Goal: Task Accomplishment & Management: Use online tool/utility

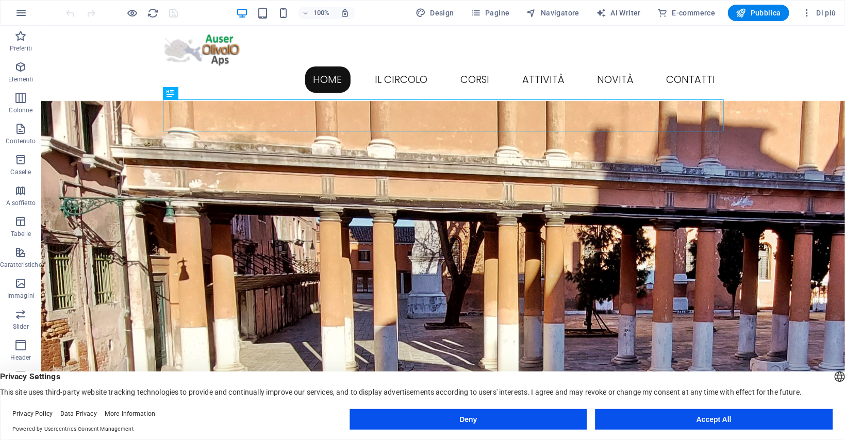
click at [742, 420] on button "Accept All" at bounding box center [714, 419] width 237 height 21
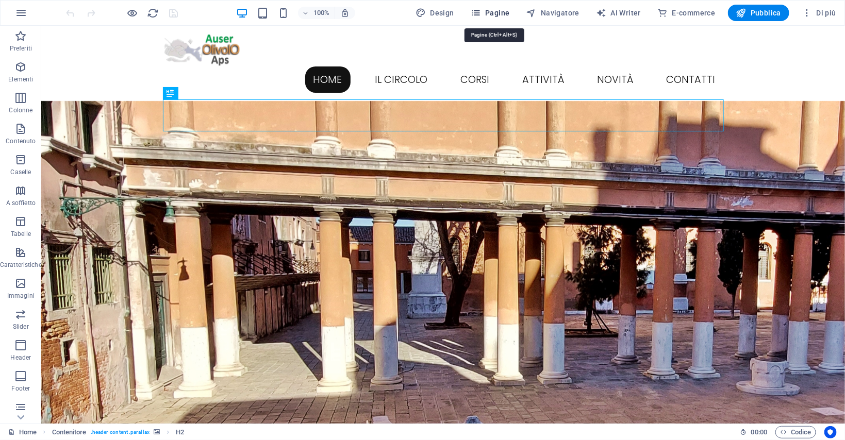
click at [506, 12] on span "Pagine" at bounding box center [490, 13] width 39 height 10
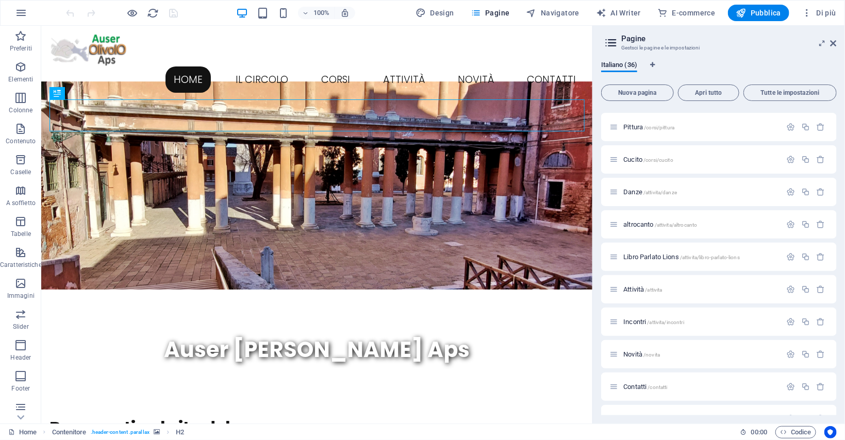
scroll to position [639, 0]
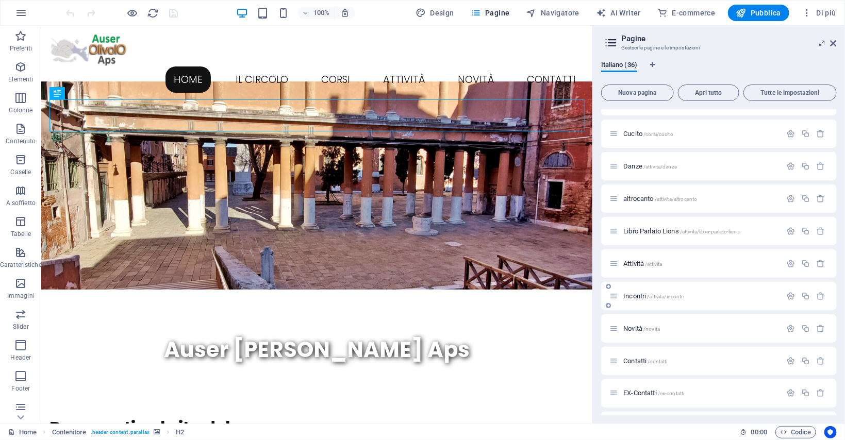
click at [643, 299] on span "Incontri /attivita/incontri" at bounding box center [653, 296] width 61 height 8
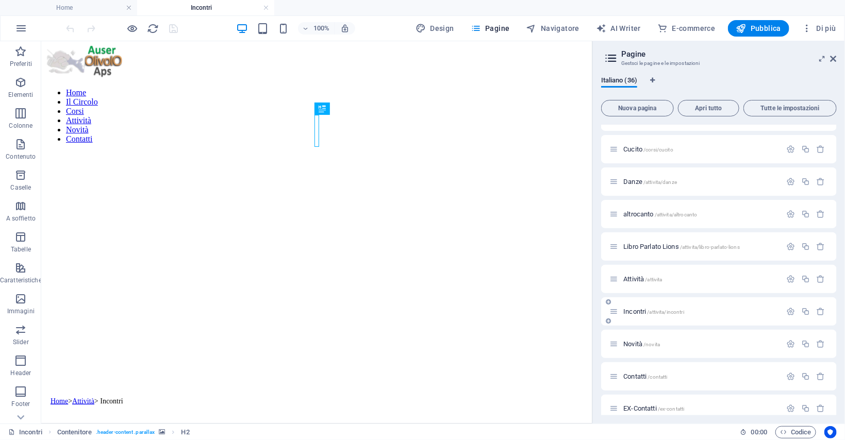
scroll to position [0, 0]
click at [833, 57] on icon at bounding box center [834, 59] width 6 height 8
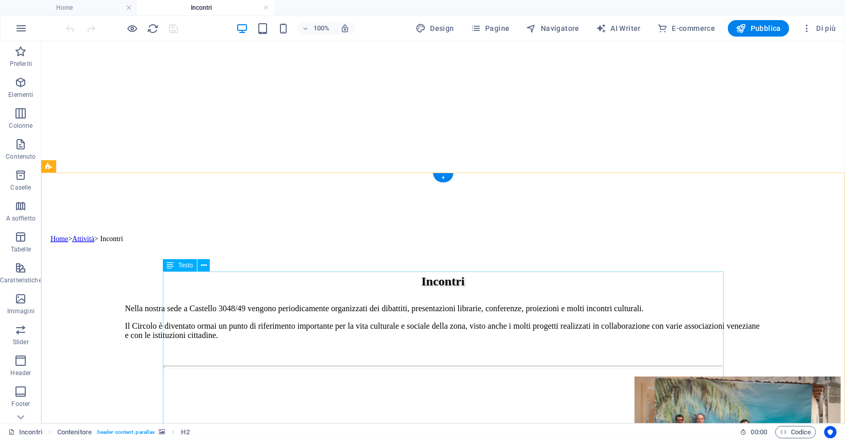
scroll to position [164, 0]
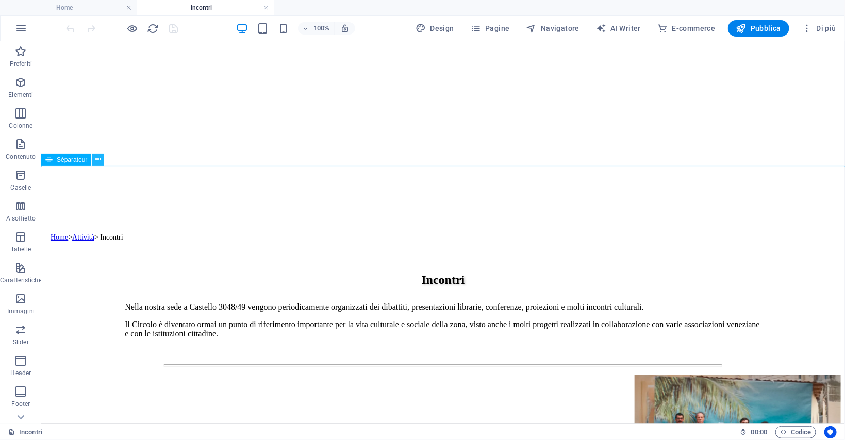
click at [97, 158] on icon at bounding box center [98, 159] width 6 height 11
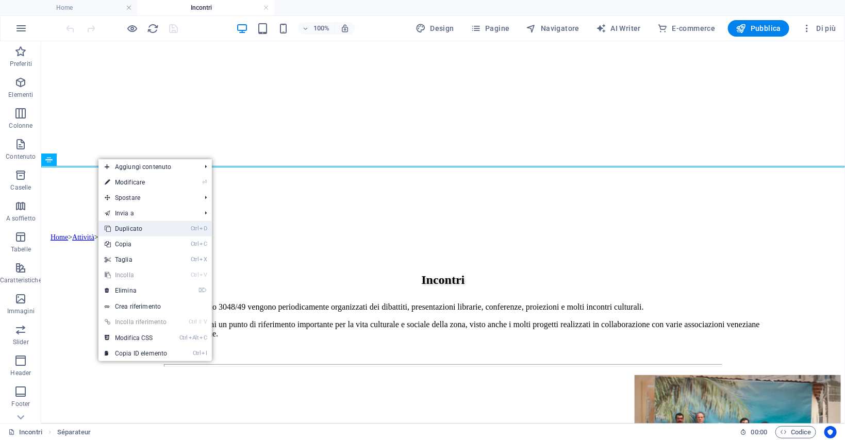
click at [121, 226] on link "Ctrl D Duplicato" at bounding box center [135, 228] width 75 height 15
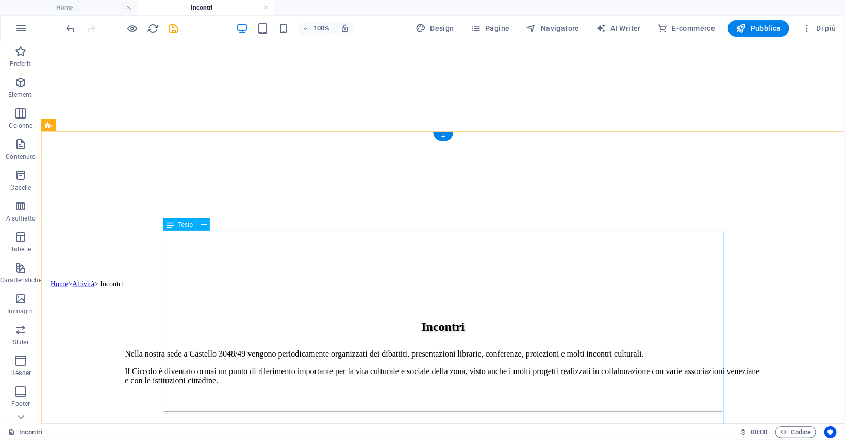
scroll to position [55, 0]
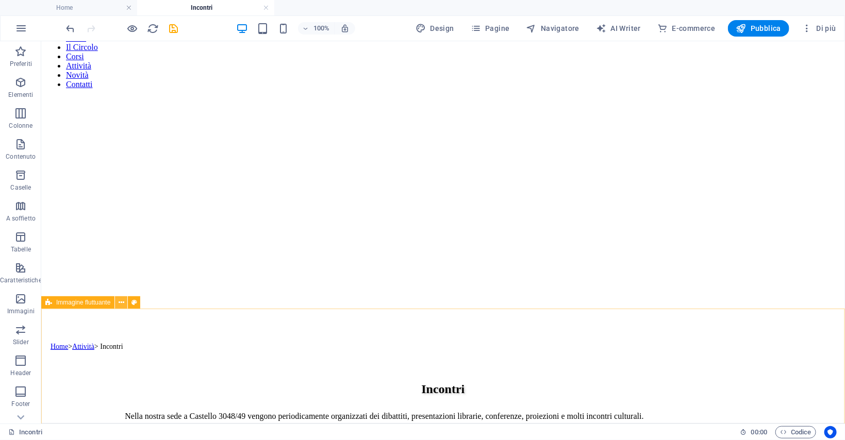
click at [123, 304] on icon at bounding box center [122, 303] width 6 height 11
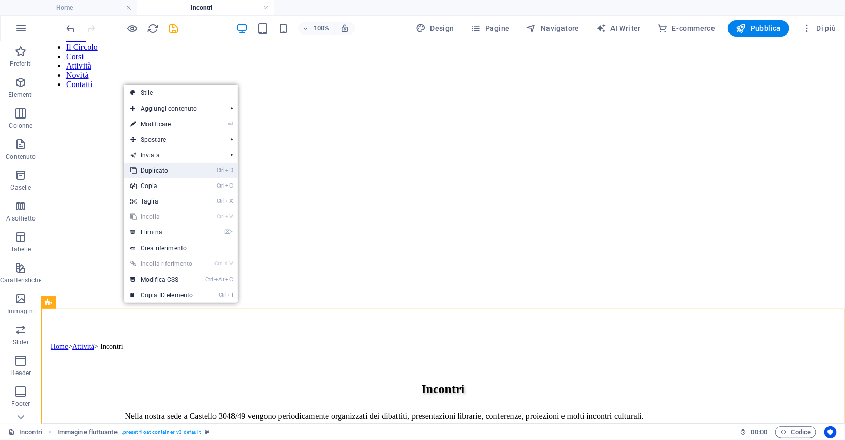
click at [162, 172] on link "Ctrl D Duplicato" at bounding box center [161, 170] width 75 height 15
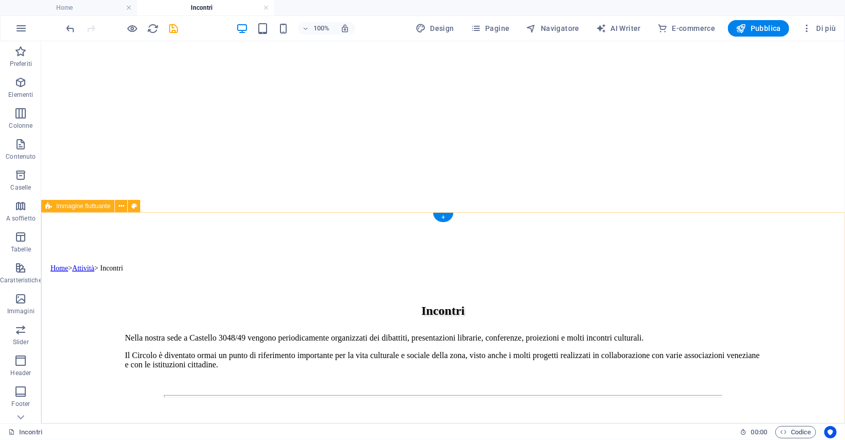
scroll to position [129, 0]
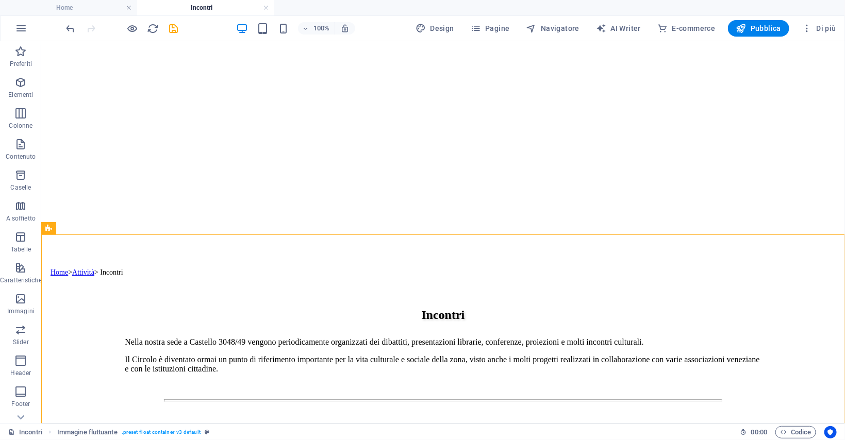
drag, startPoint x: 137, startPoint y: 272, endPoint x: 112, endPoint y: 210, distance: 66.6
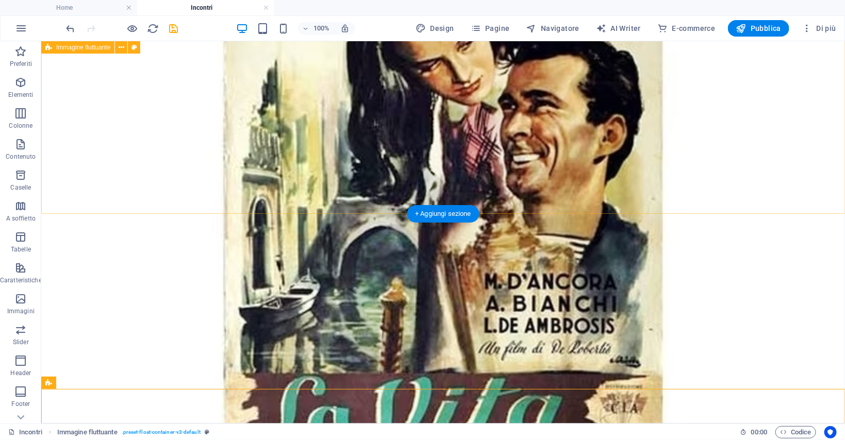
scroll to position [4228, 0]
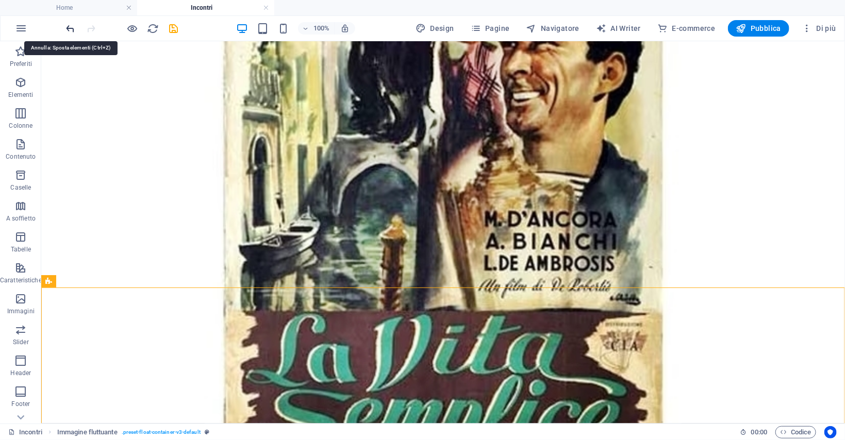
click at [71, 27] on icon "undo" at bounding box center [71, 29] width 12 height 12
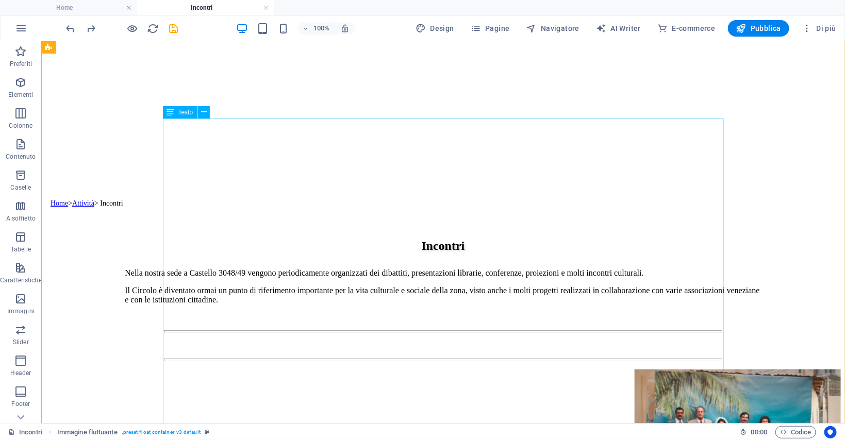
scroll to position [130, 0]
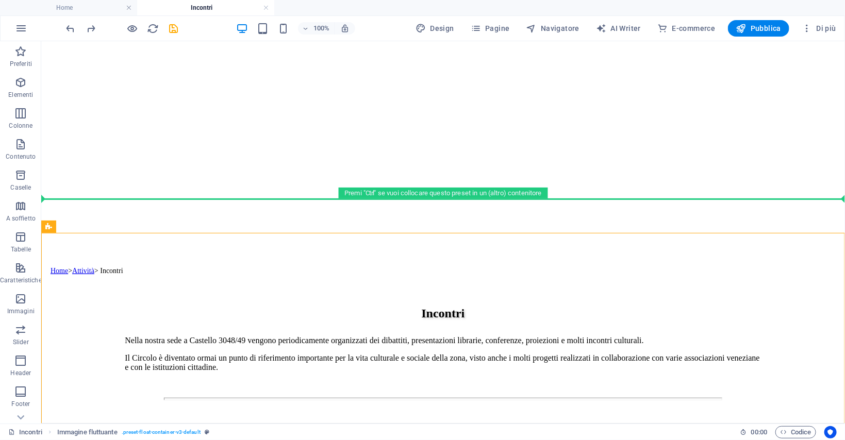
drag, startPoint x: 137, startPoint y: 269, endPoint x: 114, endPoint y: 199, distance: 73.5
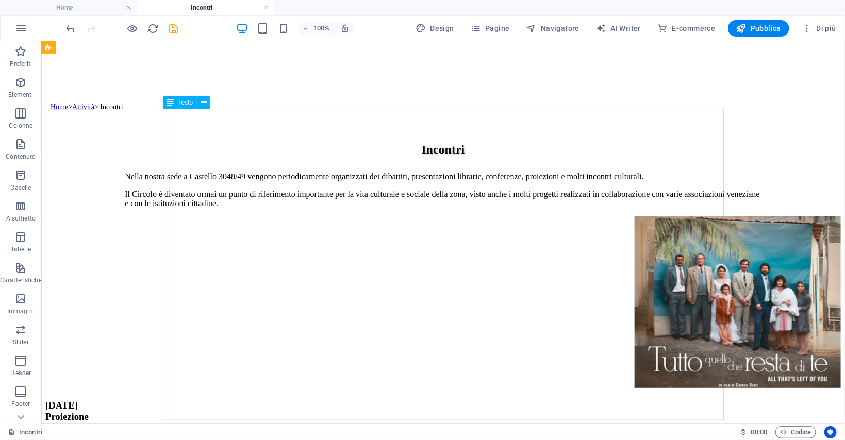
scroll to position [513, 0]
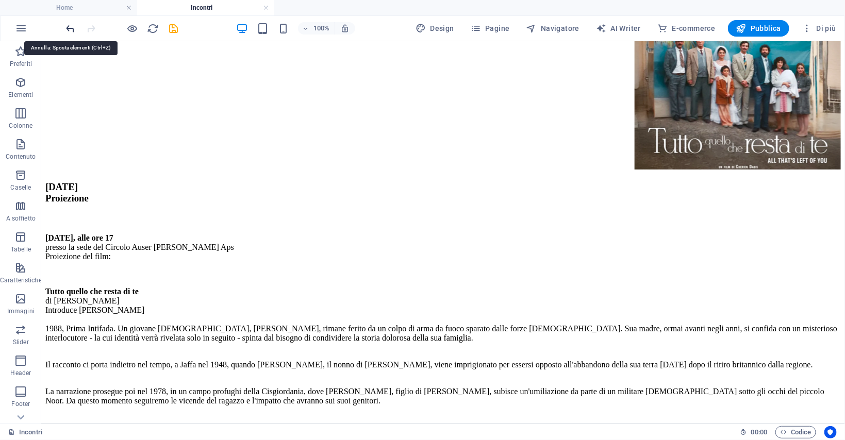
click at [70, 27] on icon "undo" at bounding box center [71, 29] width 12 height 12
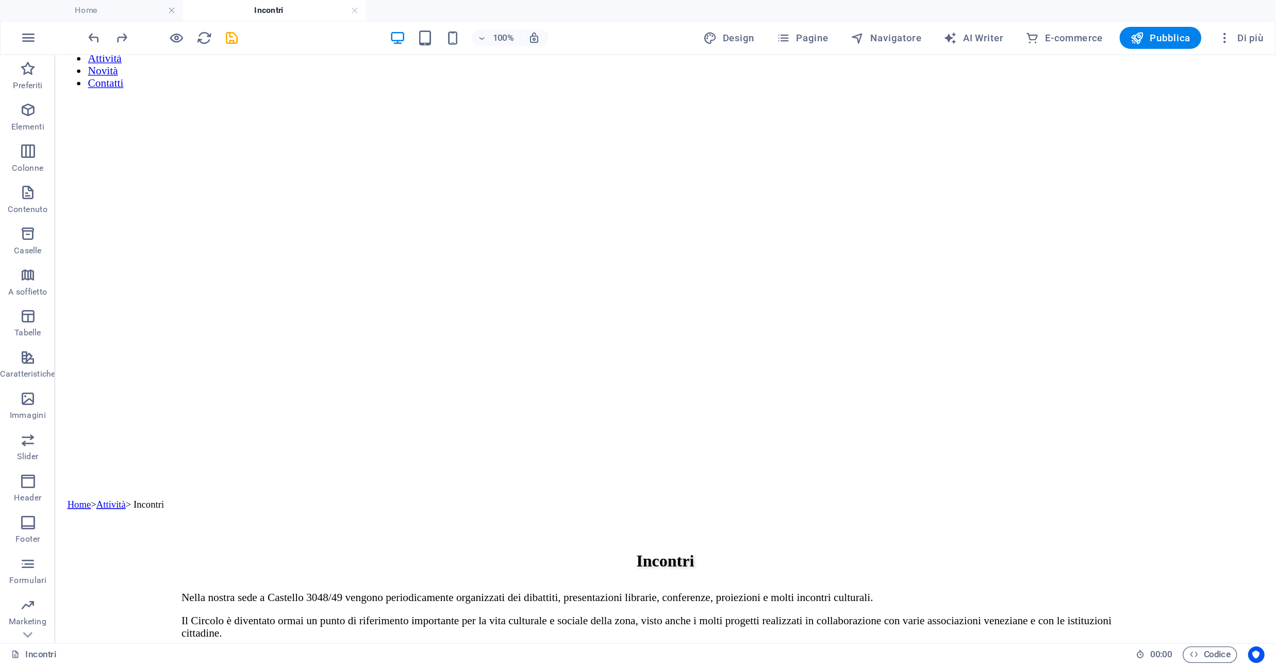
scroll to position [62, 0]
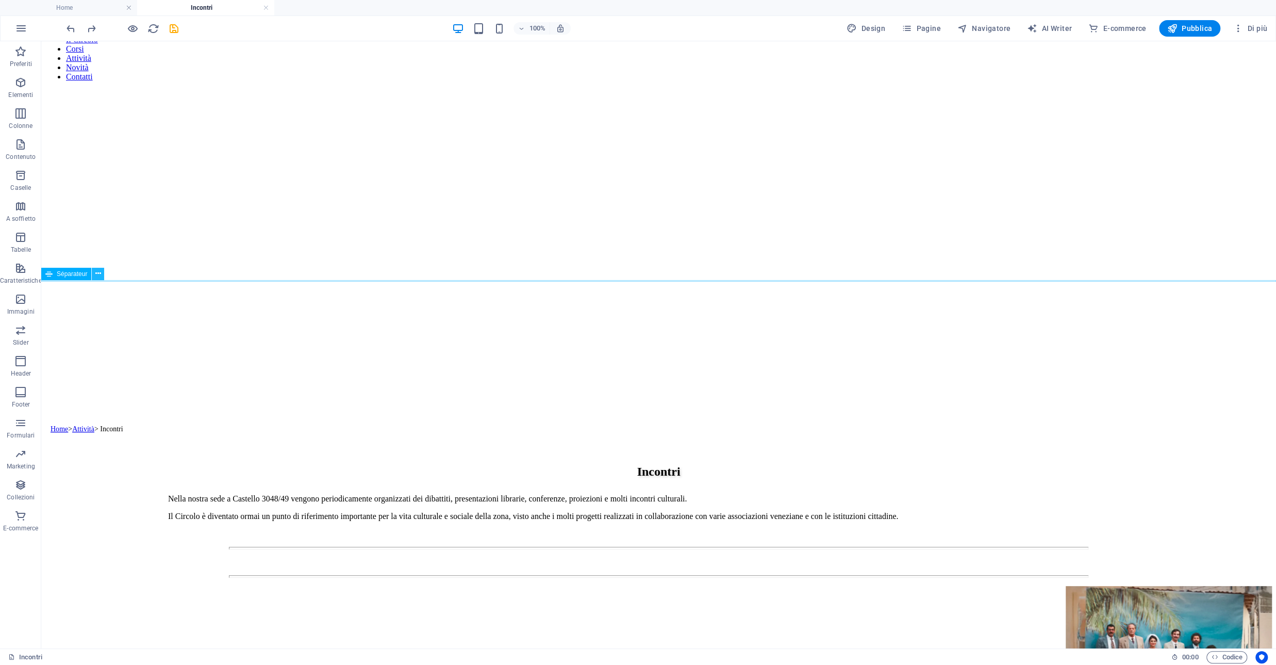
click at [95, 275] on icon at bounding box center [98, 273] width 6 height 11
drag, startPoint x: 109, startPoint y: 313, endPoint x: 190, endPoint y: 535, distance: 236.2
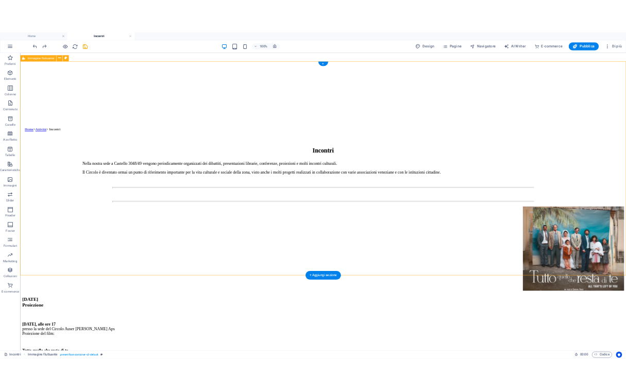
scroll to position [5, 0]
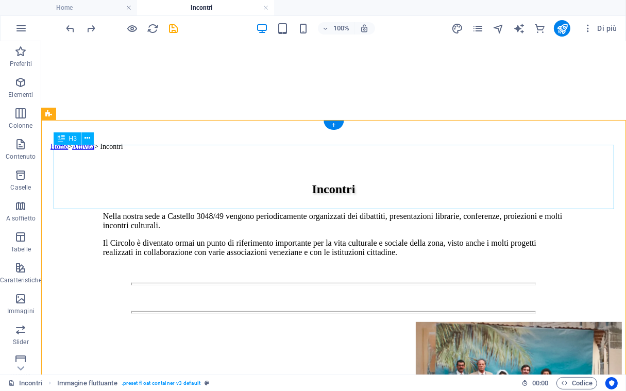
scroll to position [227, 0]
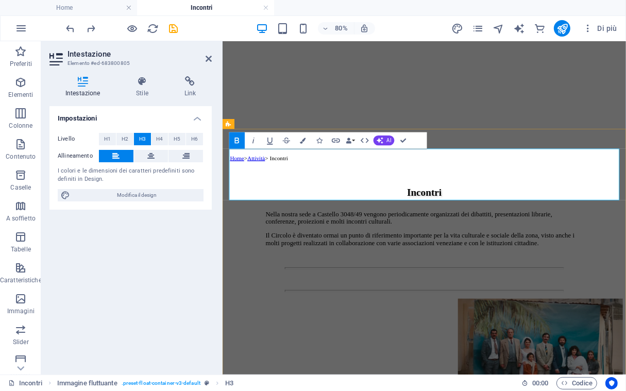
drag, startPoint x: 241, startPoint y: 186, endPoint x: 228, endPoint y: 186, distance: 12.4
drag, startPoint x: 317, startPoint y: 214, endPoint x: 415, endPoint y: 214, distance: 98.5
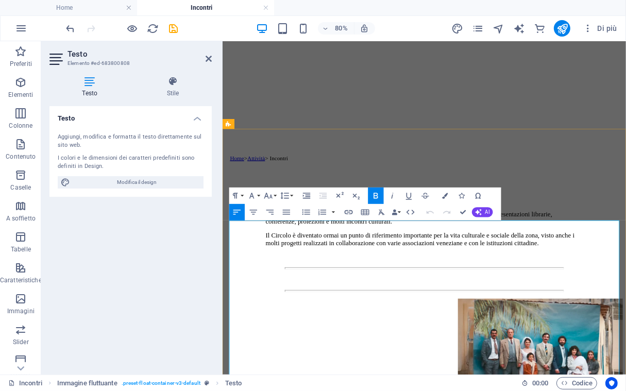
drag, startPoint x: 388, startPoint y: 272, endPoint x: 399, endPoint y: 272, distance: 10.3
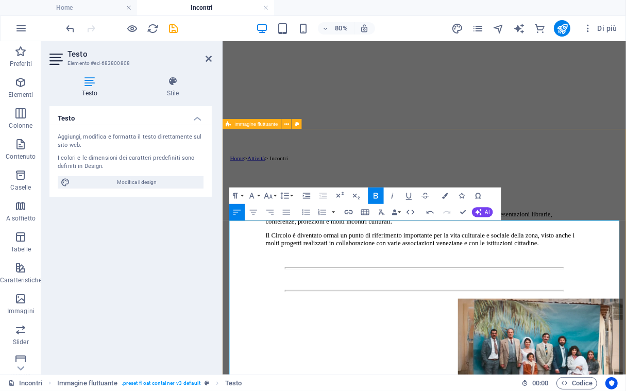
drag, startPoint x: 322, startPoint y: 302, endPoint x: 442, endPoint y: 287, distance: 121.0
click at [134, 323] on div "Testo Aggiungi, modifica e formatta il testo direttamente sul sito web. I color…" at bounding box center [130, 236] width 162 height 260
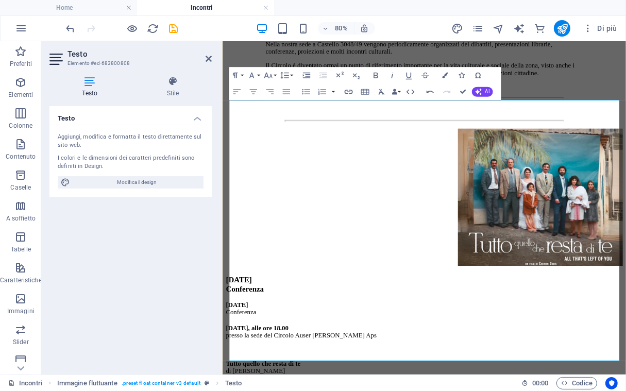
scroll to position [445, 0]
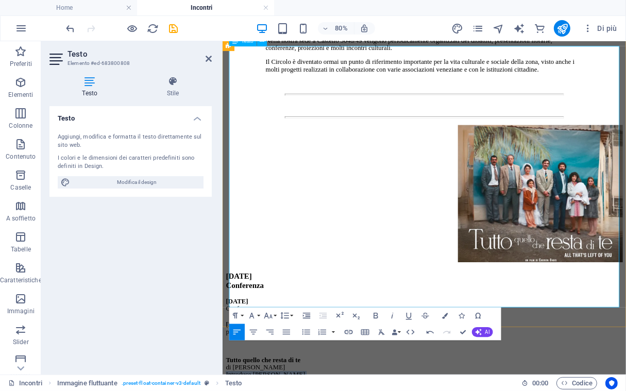
drag, startPoint x: 684, startPoint y: 320, endPoint x: 231, endPoint y: 129, distance: 491.5
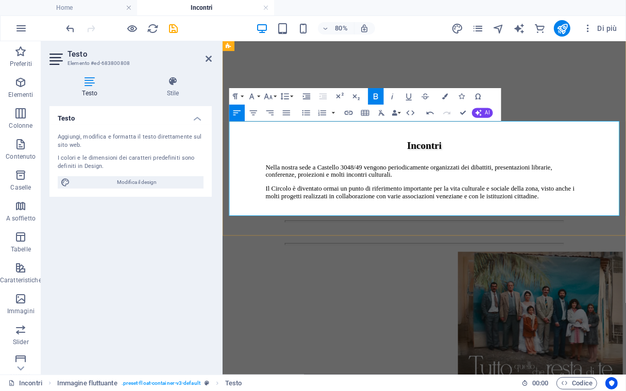
scroll to position [282, 0]
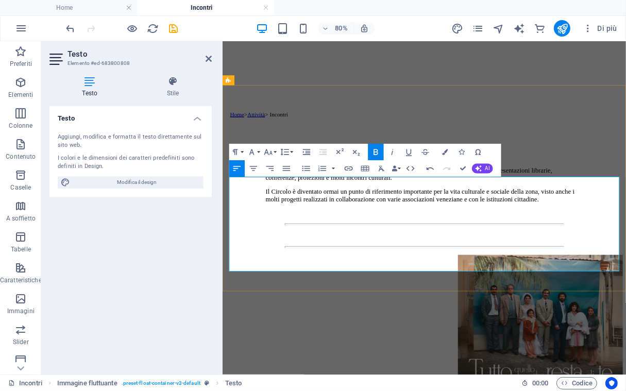
drag, startPoint x: 305, startPoint y: 267, endPoint x: 234, endPoint y: 255, distance: 71.6
drag, startPoint x: 310, startPoint y: 273, endPoint x: 232, endPoint y: 260, distance: 79.3
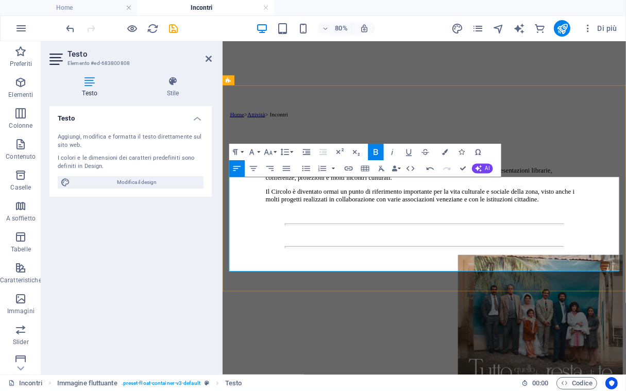
copy p "Tutto quello che resta di te di Cherien Dabis"
click at [158, 268] on div "Testo Aggiungi, modifica e formatta il testo direttamente sul sito web. I color…" at bounding box center [130, 236] width 162 height 260
drag, startPoint x: 327, startPoint y: 275, endPoint x: 231, endPoint y: 262, distance: 97.3
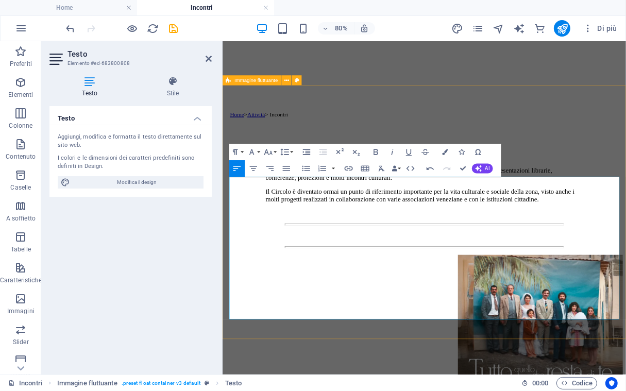
scroll to position [3810, 9]
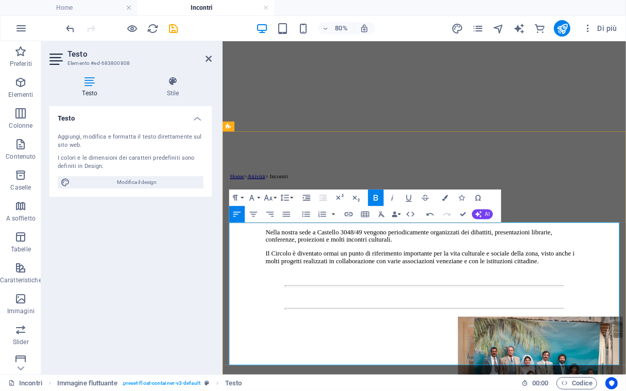
scroll to position [227, 0]
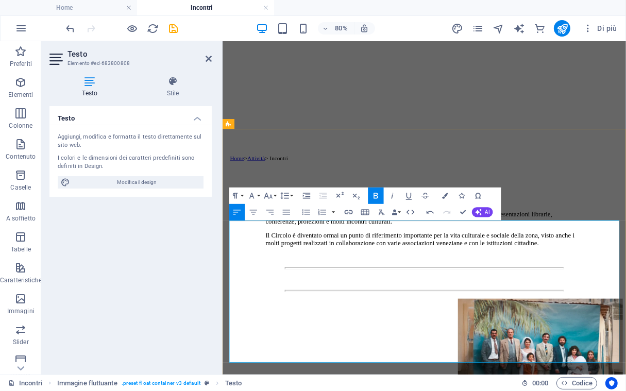
drag, startPoint x: 444, startPoint y: 287, endPoint x: 230, endPoint y: 273, distance: 215.0
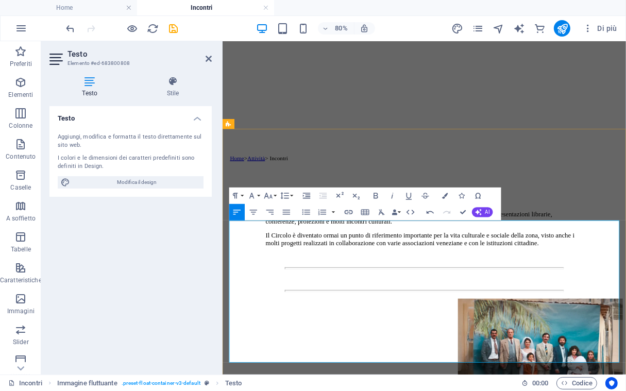
drag, startPoint x: 695, startPoint y: 391, endPoint x: 236, endPoint y: 390, distance: 458.9
click at [377, 196] on icon "button" at bounding box center [376, 196] width 5 height 6
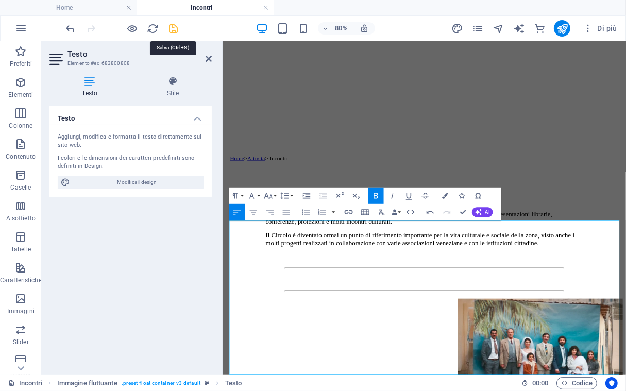
click at [173, 27] on icon "save" at bounding box center [174, 29] width 12 height 12
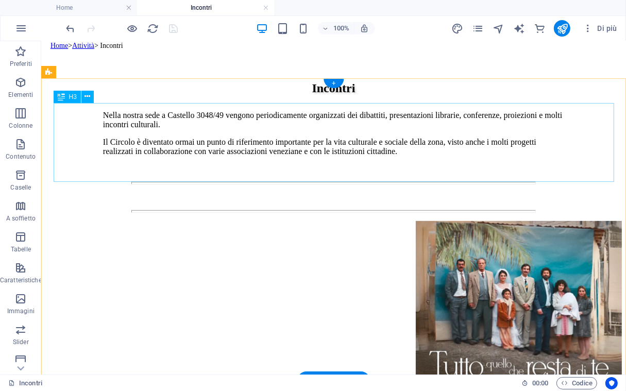
scroll to position [173, 0]
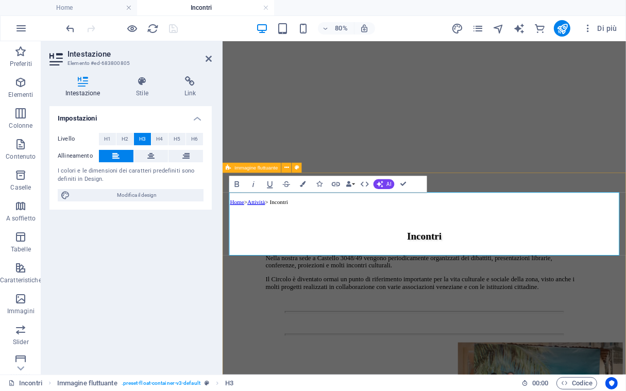
drag, startPoint x: 311, startPoint y: 296, endPoint x: 230, endPoint y: 287, distance: 81.5
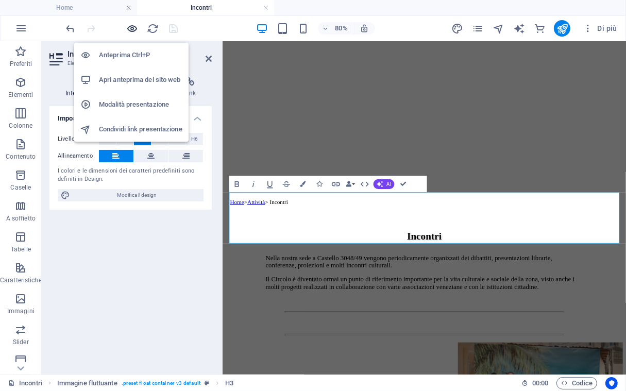
click at [133, 28] on icon "button" at bounding box center [133, 29] width 12 height 12
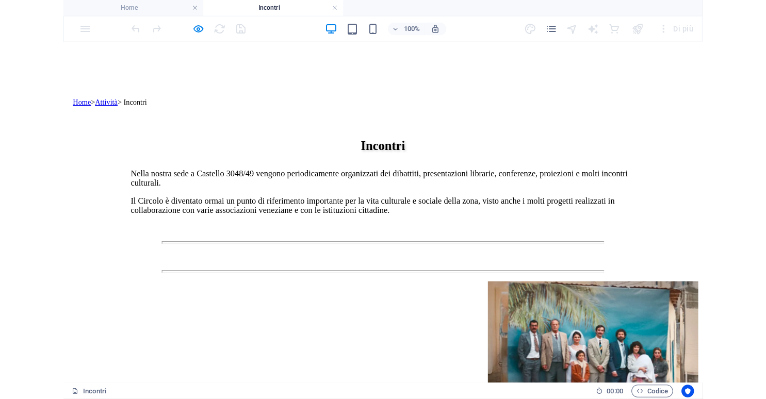
scroll to position [336, 0]
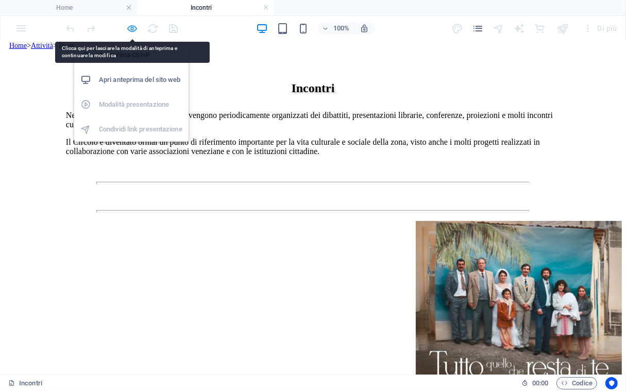
click at [131, 24] on icon "button" at bounding box center [133, 29] width 12 height 12
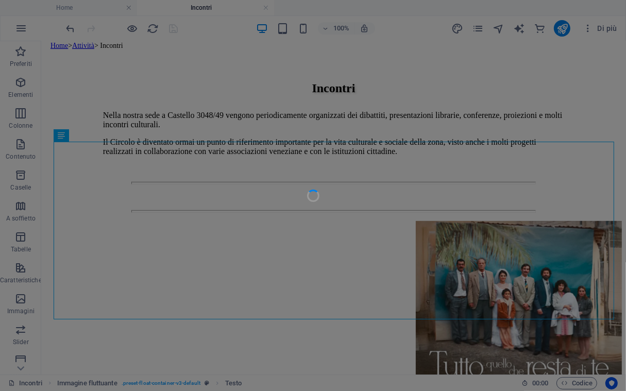
click at [205, 239] on div at bounding box center [313, 195] width 626 height 391
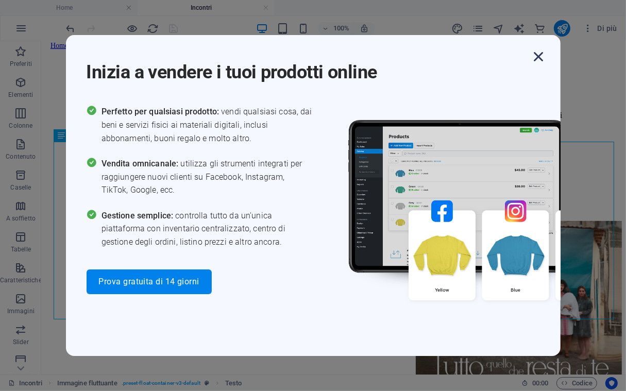
click at [540, 58] on icon "button" at bounding box center [539, 56] width 19 height 19
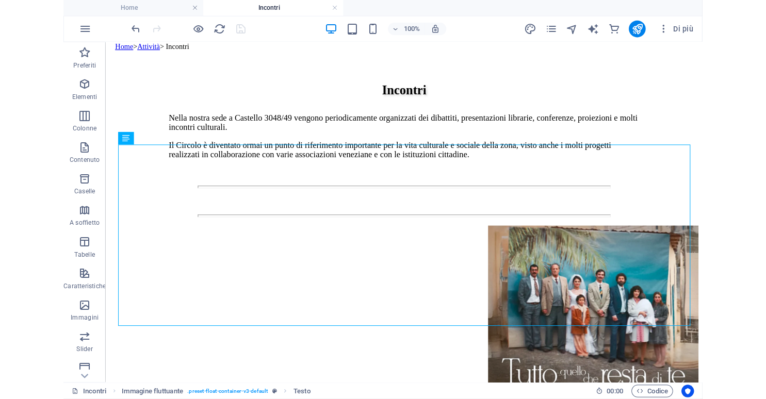
scroll to position [321, 0]
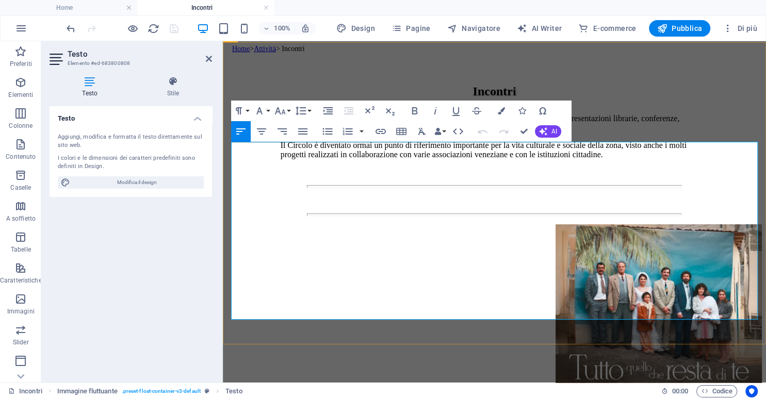
drag, startPoint x: 412, startPoint y: 238, endPoint x: 321, endPoint y: 234, distance: 91.9
click at [417, 110] on icon "button" at bounding box center [414, 111] width 12 height 12
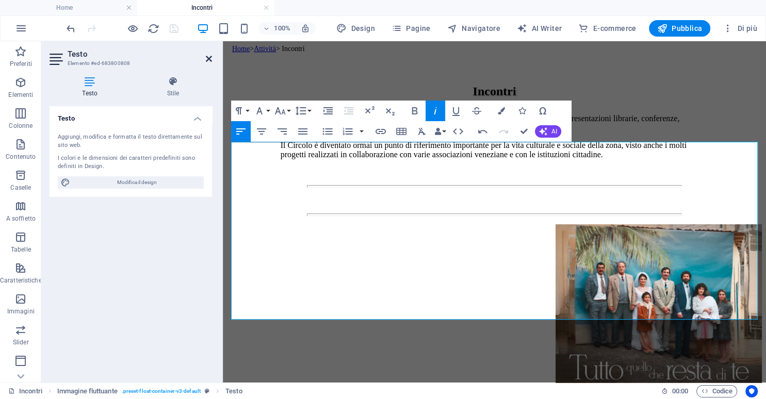
click at [208, 56] on icon at bounding box center [209, 59] width 6 height 8
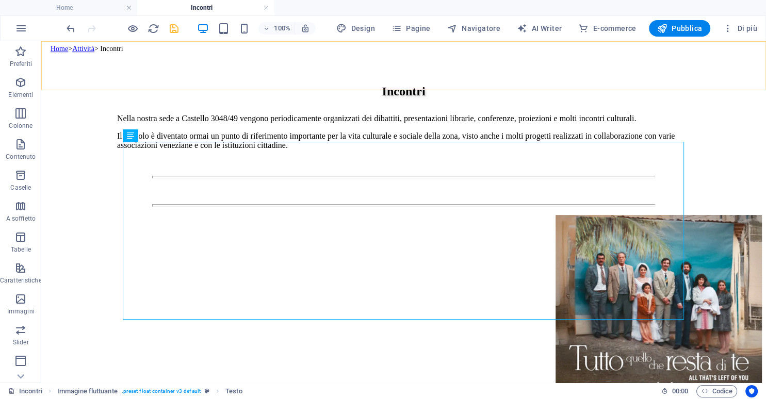
scroll to position [321, 0]
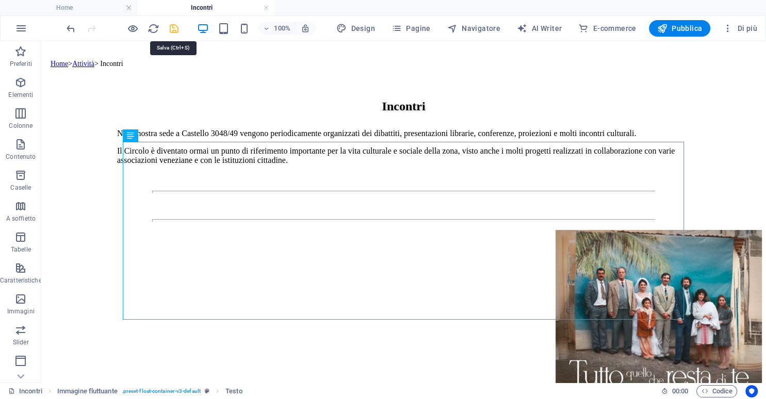
click at [174, 27] on icon "save" at bounding box center [174, 29] width 12 height 12
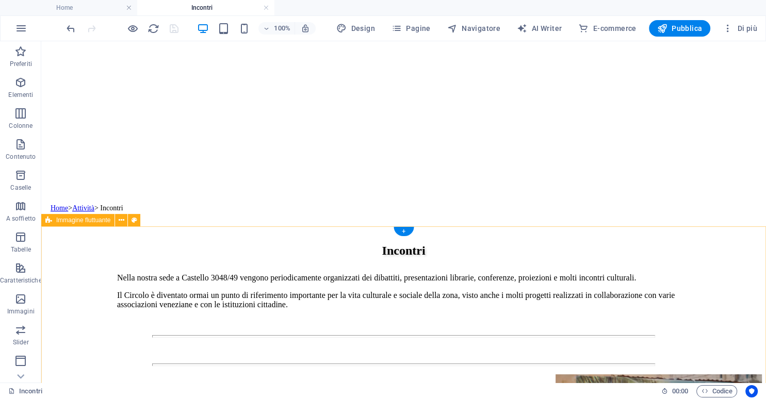
scroll to position [212, 0]
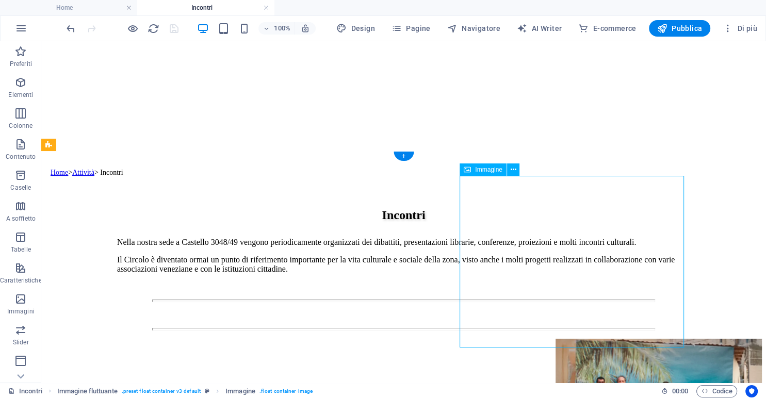
select select "px"
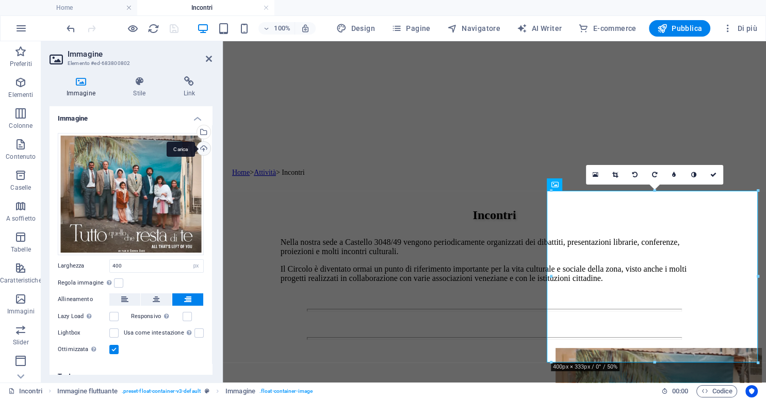
click at [203, 149] on div "Carica" at bounding box center [202, 149] width 15 height 15
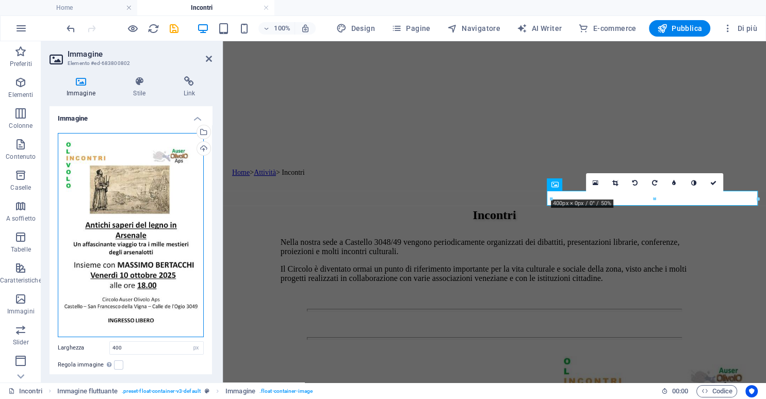
click at [157, 203] on div "Trascina qui i file, fai clic per sceglierli o selezionali da File o dalle nost…" at bounding box center [131, 235] width 146 height 204
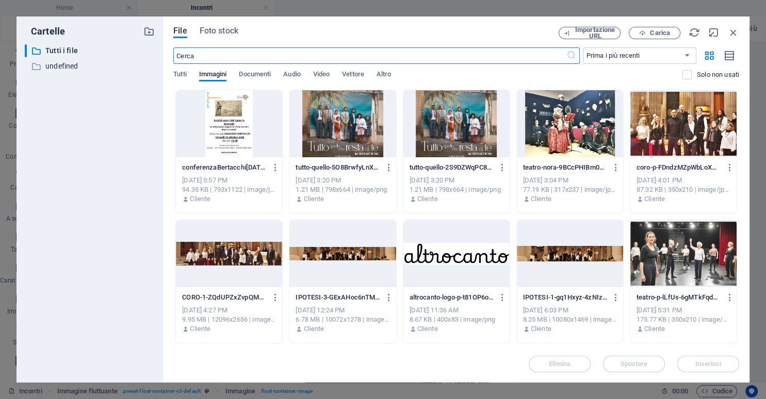
click at [226, 126] on div at bounding box center [229, 123] width 106 height 67
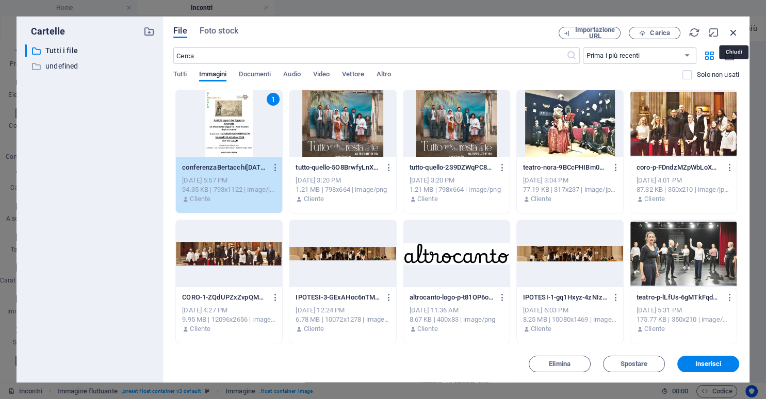
click at [734, 32] on icon "button" at bounding box center [733, 32] width 11 height 11
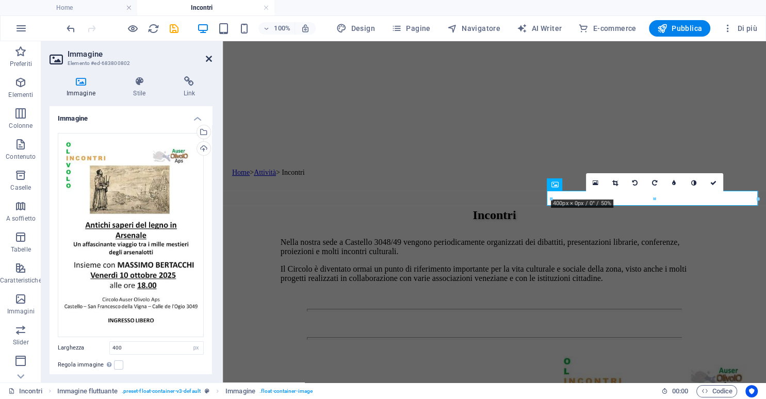
click at [209, 56] on icon at bounding box center [209, 59] width 6 height 8
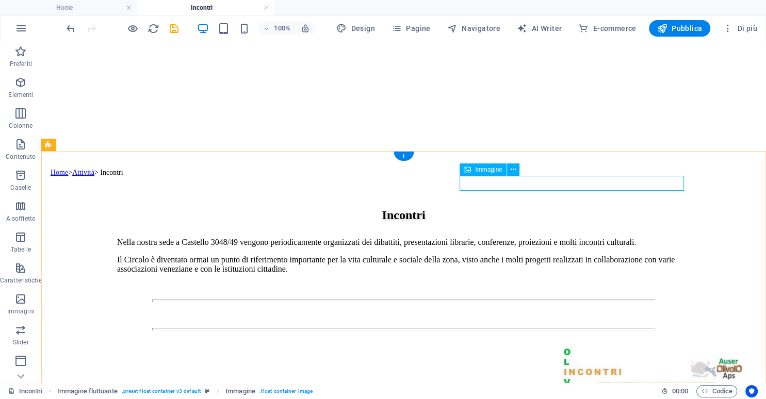
select select "px"
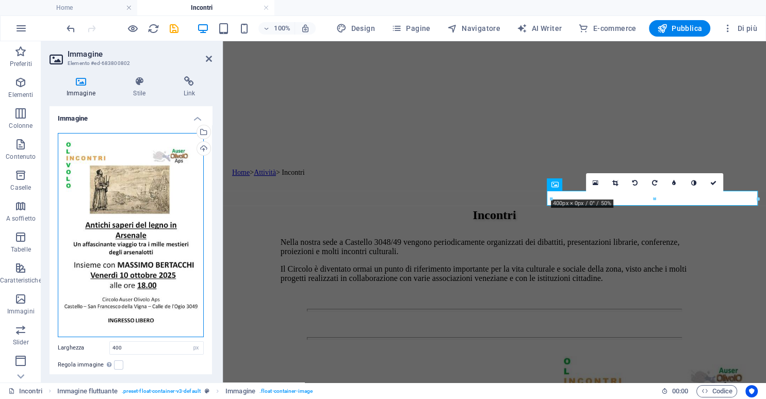
click at [143, 196] on div "Trascina qui i file, fai clic per sceglierli o selezionali da File o dalle nost…" at bounding box center [131, 235] width 146 height 204
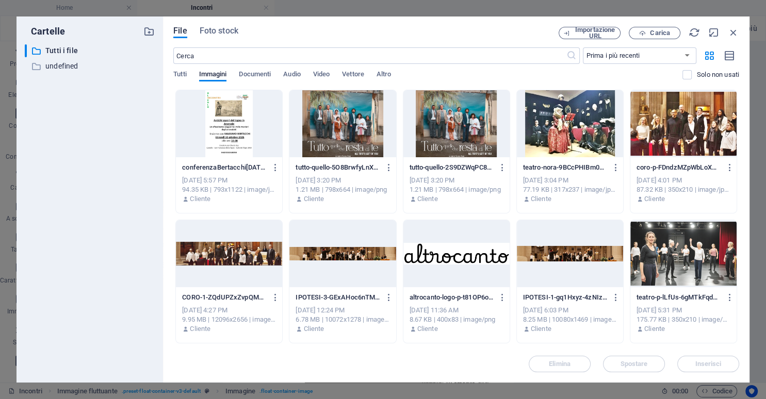
click at [223, 135] on div at bounding box center [229, 123] width 106 height 67
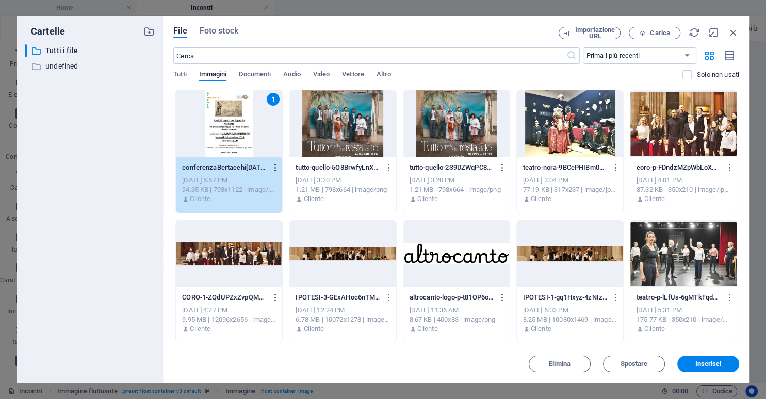
click at [273, 168] on icon "button" at bounding box center [276, 167] width 10 height 9
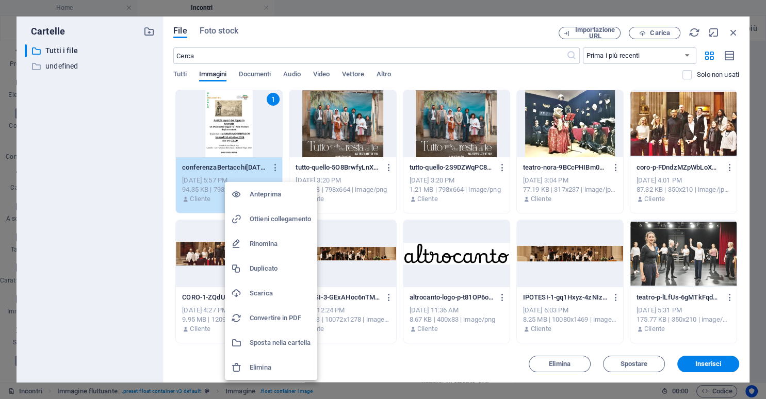
click at [330, 36] on div at bounding box center [383, 199] width 766 height 399
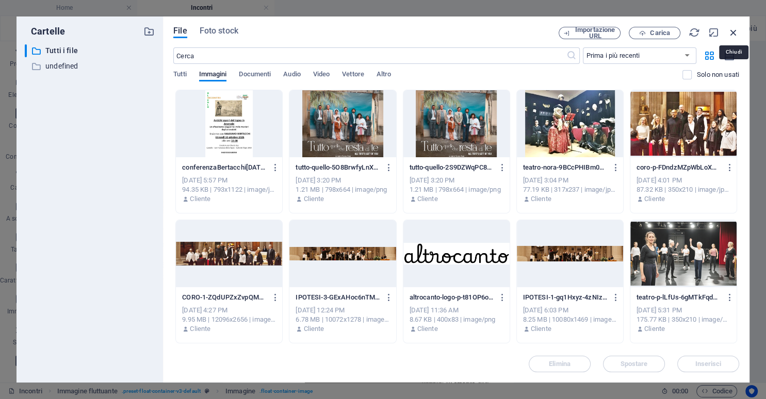
click at [734, 32] on icon "button" at bounding box center [733, 32] width 11 height 11
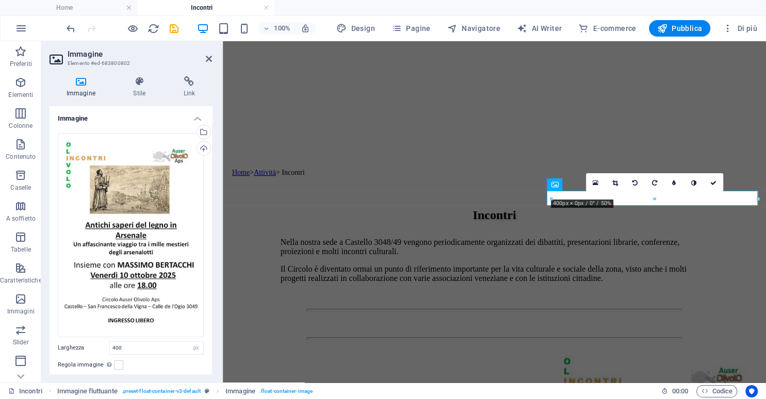
click at [653, 193] on div "16:10 16:9 4:3 1:1 1:2 0" at bounding box center [654, 183] width 137 height 20
click at [645, 193] on div "16:10 16:9 4:3 1:1 1:2 0" at bounding box center [654, 183] width 137 height 20
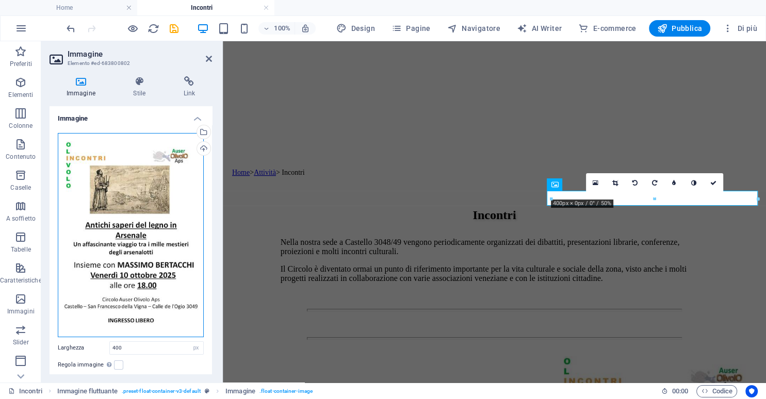
drag, startPoint x: 146, startPoint y: 209, endPoint x: 620, endPoint y: 197, distance: 473.5
click at [620, 197] on div "Immagine Elemento #ed-683800802 Immagine Stile Link Immagine Trascina qui i fil…" at bounding box center [403, 211] width 724 height 341
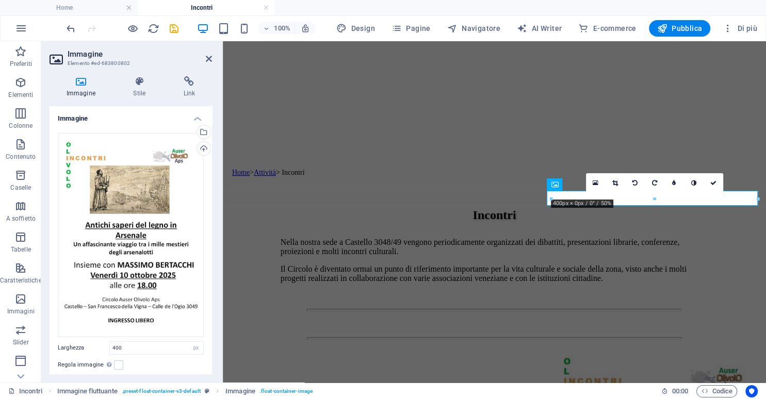
click at [622, 193] on div "16:10 16:9 4:3 1:1 1:2 0" at bounding box center [654, 183] width 137 height 20
click at [554, 183] on icon at bounding box center [554, 184] width 7 height 12
click at [205, 55] on h2 "Immagine" at bounding box center [140, 53] width 144 height 9
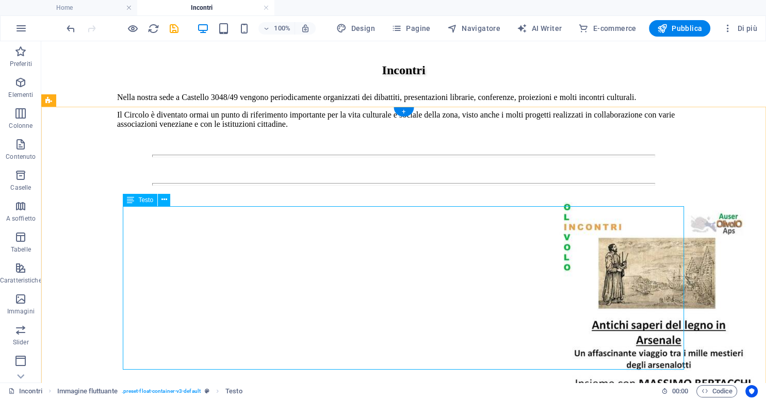
scroll to position [376, 0]
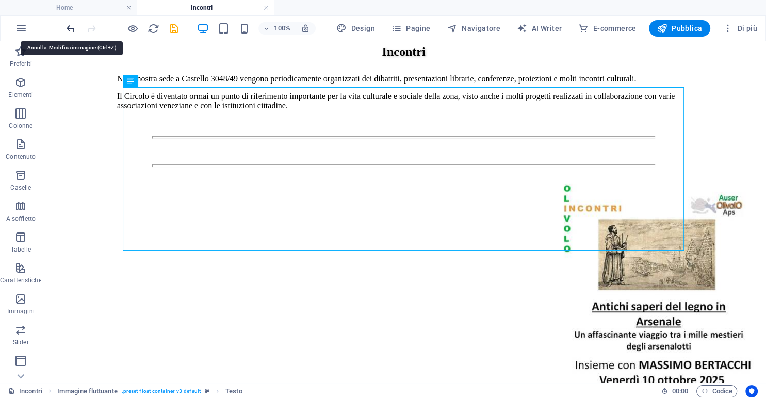
click at [75, 32] on icon "undo" at bounding box center [71, 29] width 12 height 12
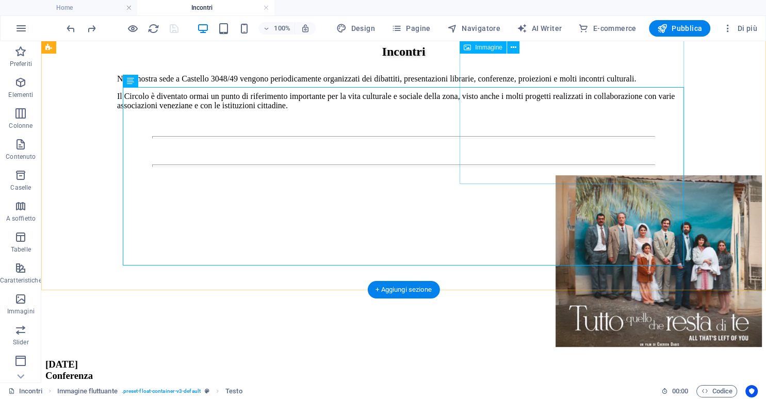
click at [613, 175] on figure at bounding box center [403, 262] width 716 height 174
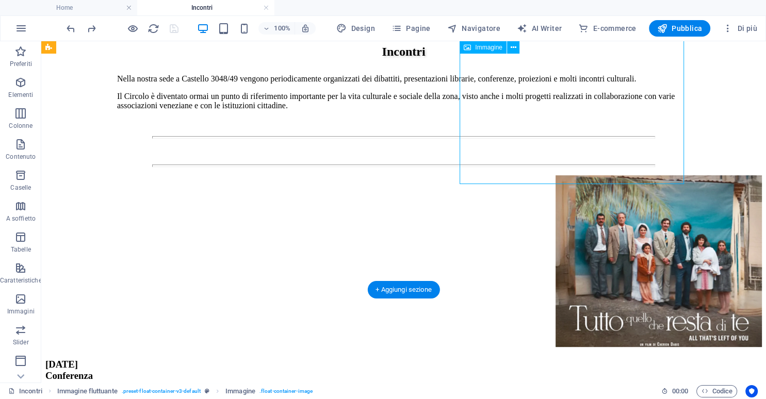
click at [613, 175] on figure at bounding box center [403, 262] width 716 height 174
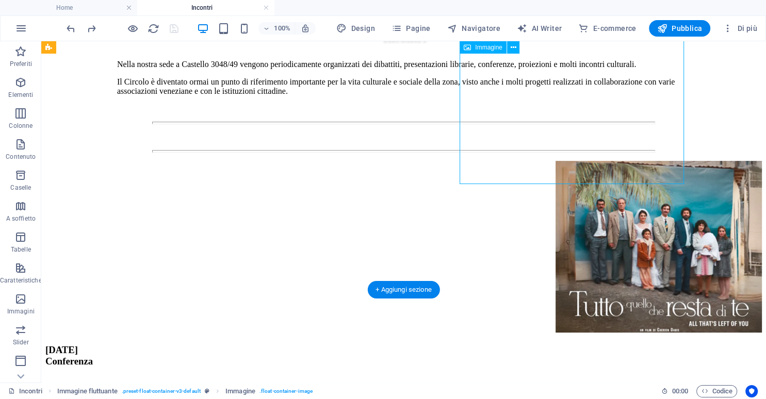
select select "px"
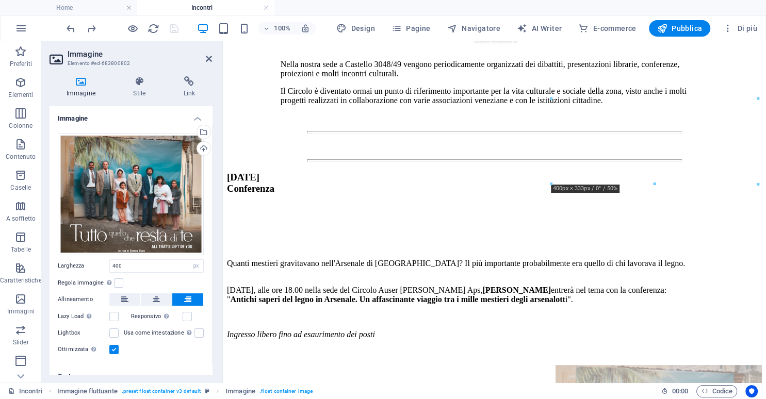
drag, startPoint x: 640, startPoint y: 135, endPoint x: 640, endPoint y: 232, distance: 96.9
click at [640, 232] on div "[DATE] Conferenza Quanti mestieri gravitavano nell'Arsenale di [GEOGRAPHIC_DATA…" at bounding box center [494, 355] width 535 height 367
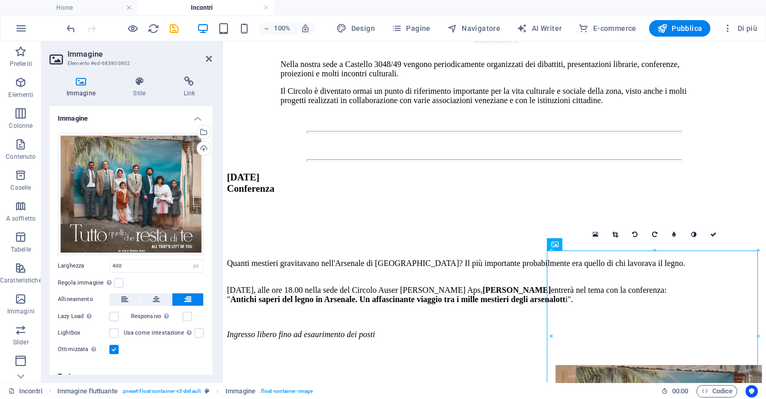
drag, startPoint x: 666, startPoint y: 322, endPoint x: 892, endPoint y: 283, distance: 229.6
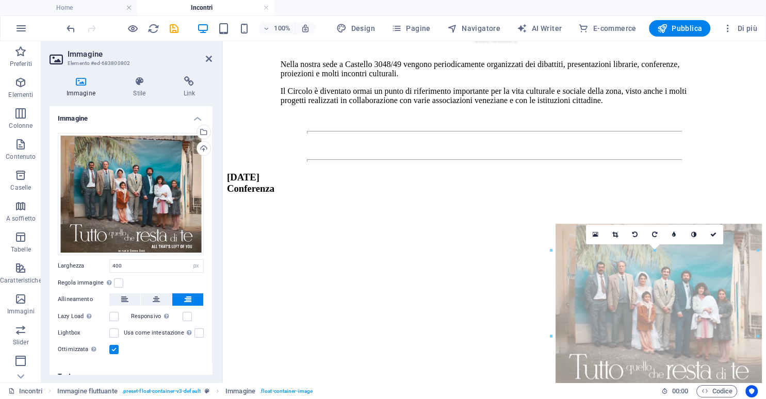
drag, startPoint x: 654, startPoint y: 309, endPoint x: 661, endPoint y: 200, distance: 109.5
click at [661, 200] on div "[DATE] Conferenza Quanti mestieri gravitavano nell'Arsenale di [GEOGRAPHIC_DATA…" at bounding box center [494, 355] width 535 height 367
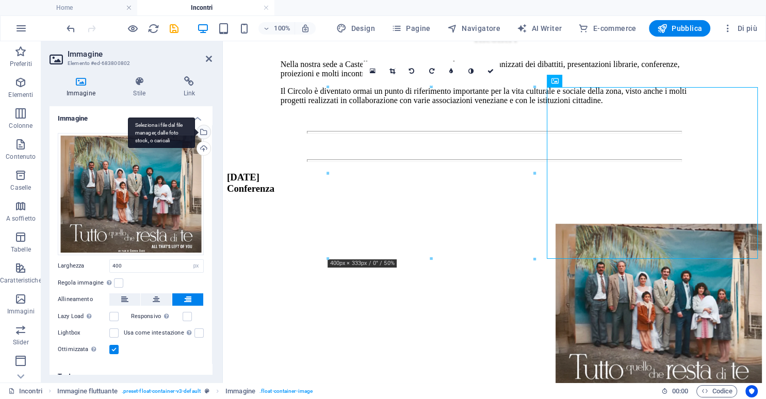
click at [204, 131] on div "Seleziona i file dal file manager, dalle foto stock, o caricali" at bounding box center [202, 132] width 15 height 15
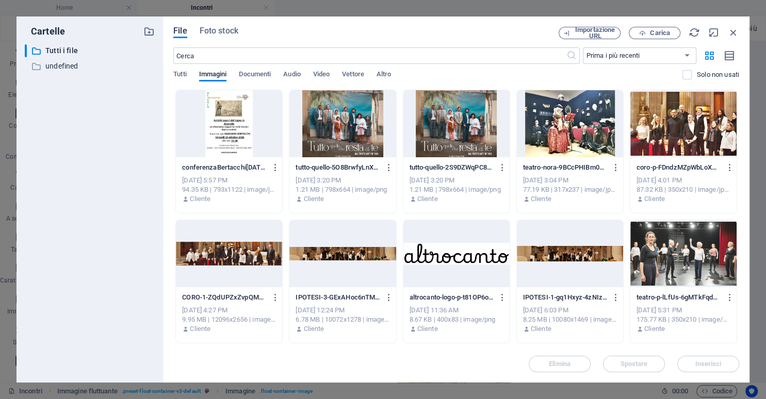
click at [224, 127] on div at bounding box center [229, 123] width 106 height 67
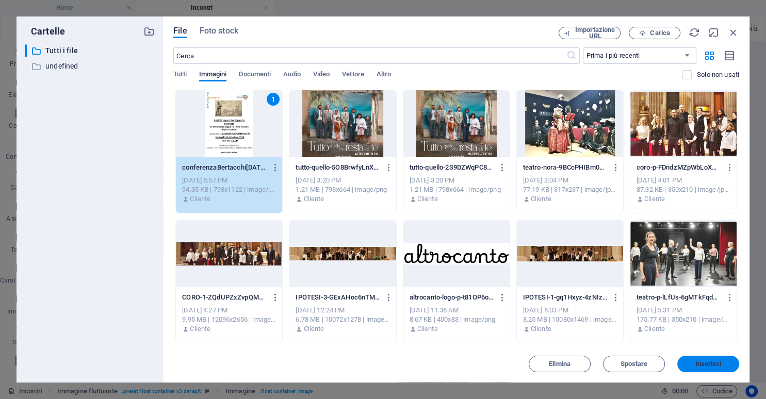
click at [705, 363] on span "Inserisci" at bounding box center [708, 364] width 26 height 6
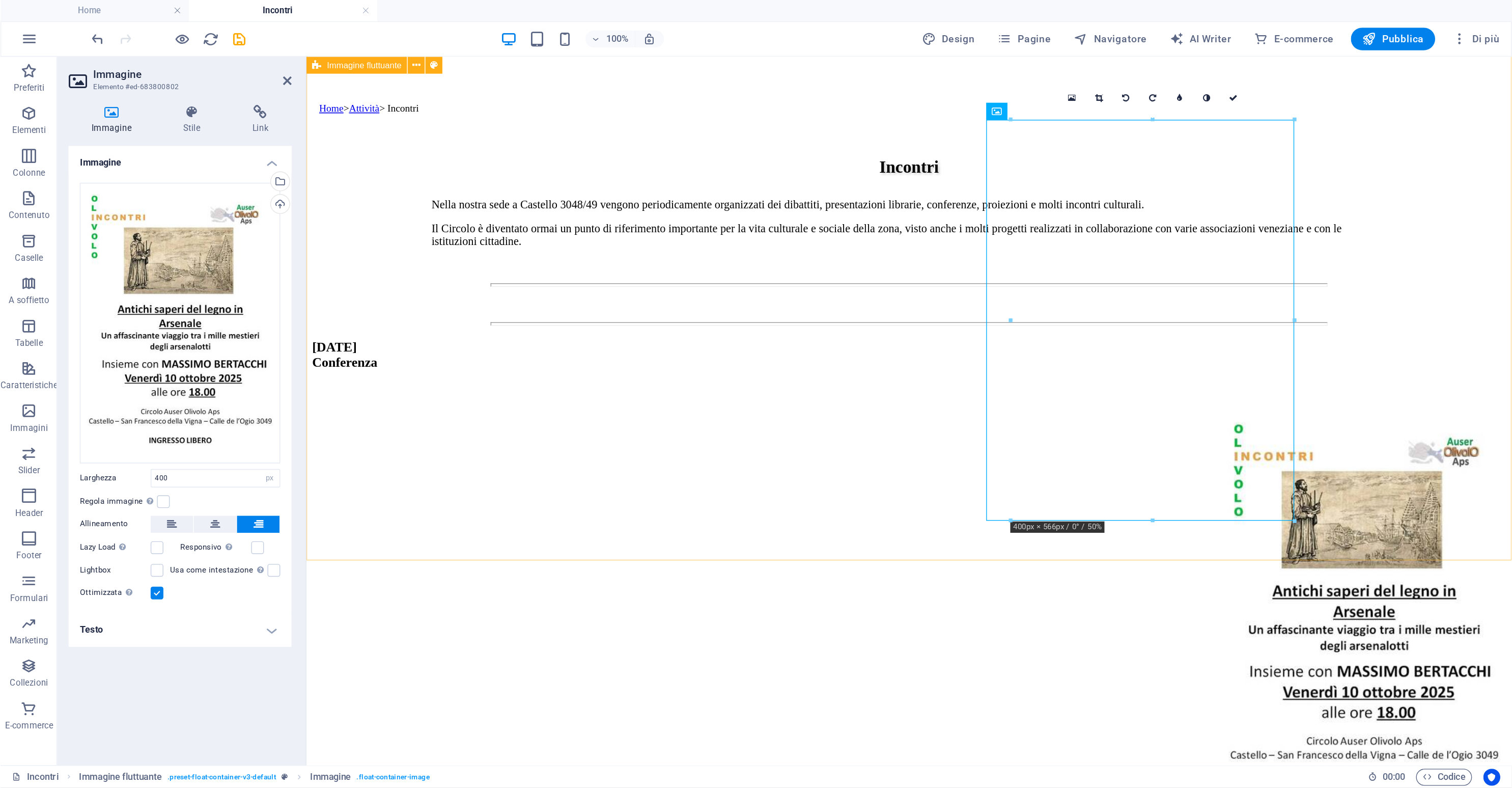
scroll to position [356, 0]
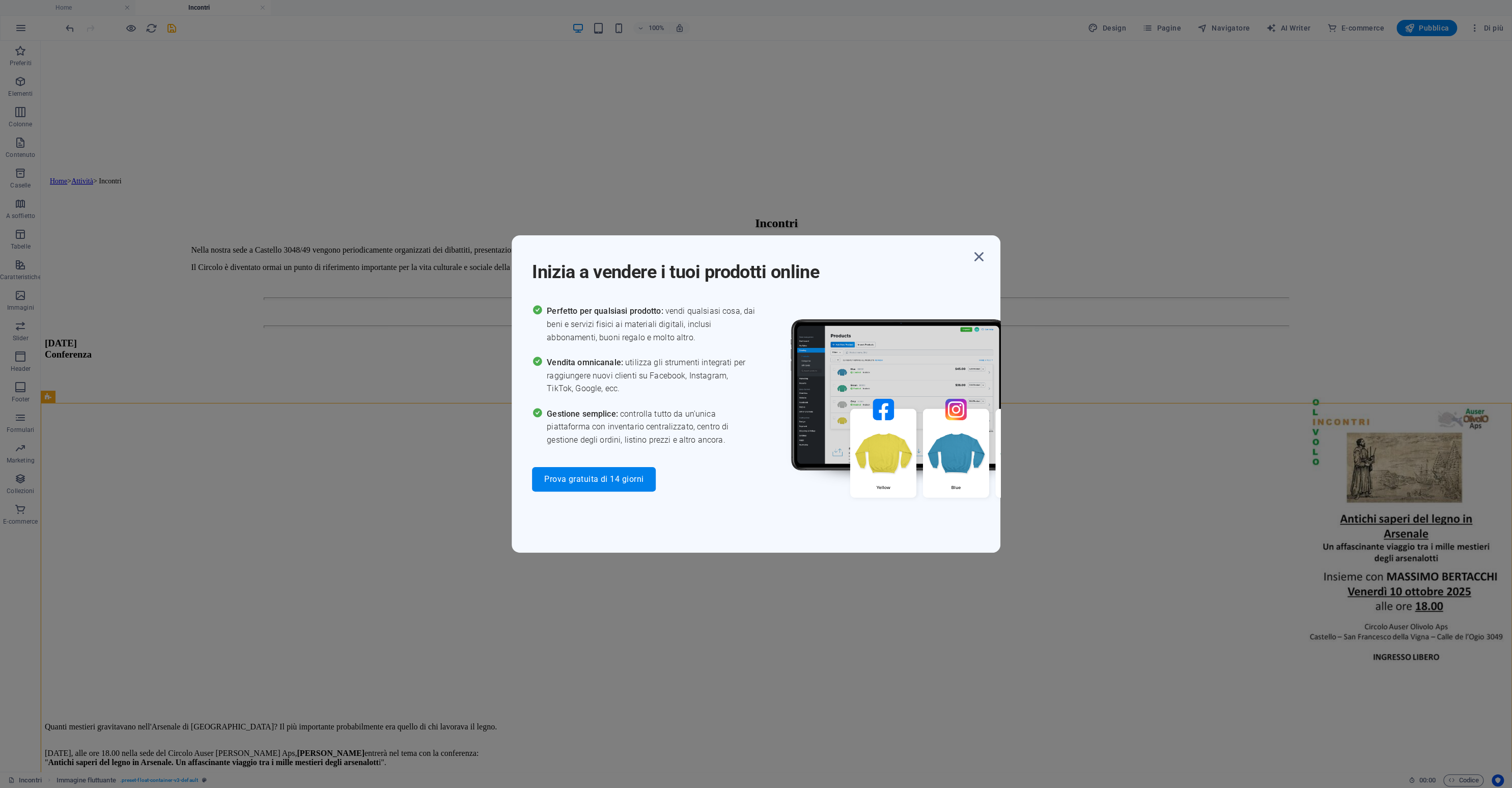
scroll to position [342, 0]
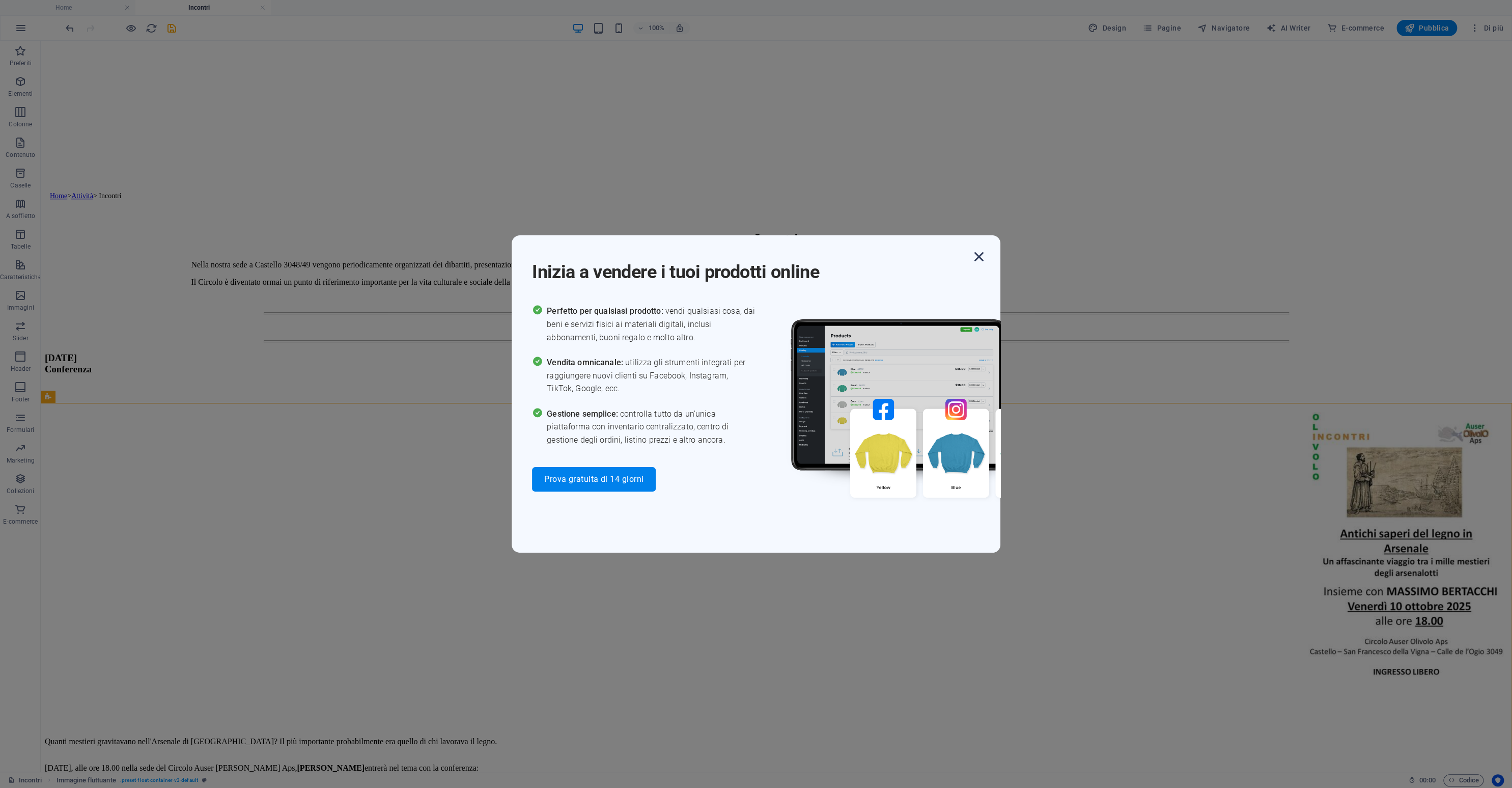
click at [835, 257] on icon "button" at bounding box center [979, 257] width 19 height 19
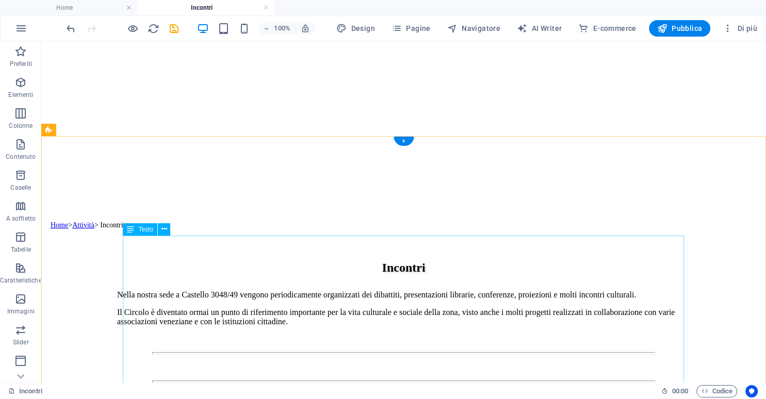
scroll to position [137, 0]
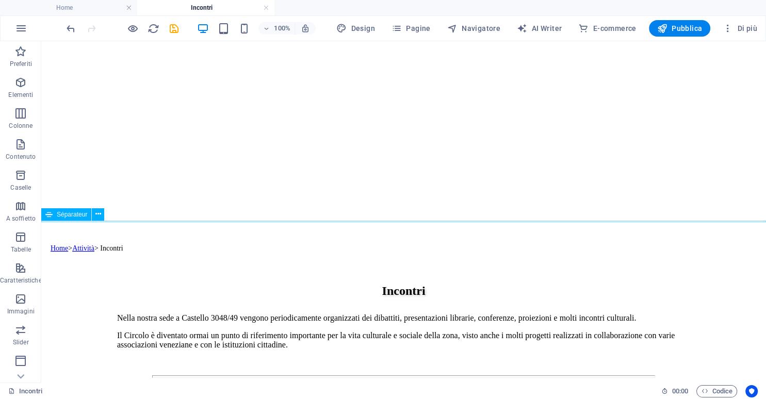
click at [313, 404] on div at bounding box center [403, 405] width 716 height 3
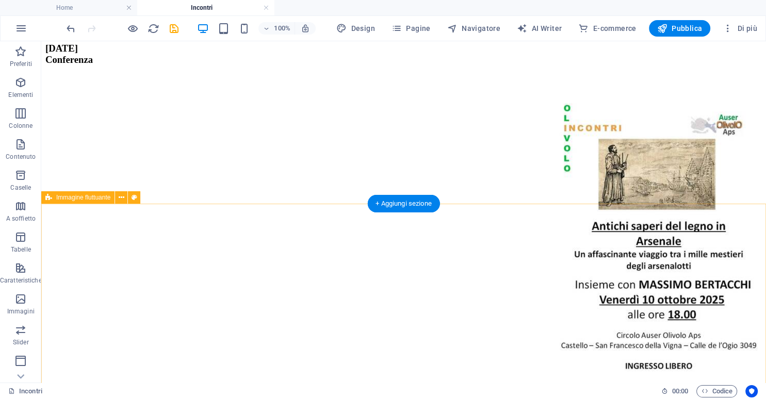
scroll to position [463, 0]
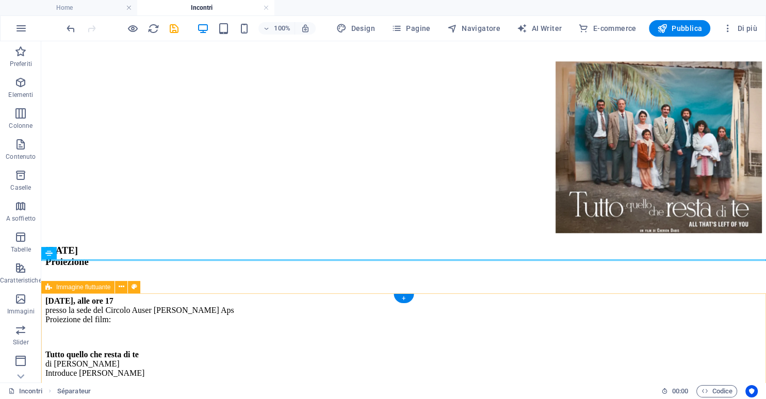
scroll to position [1007, 0]
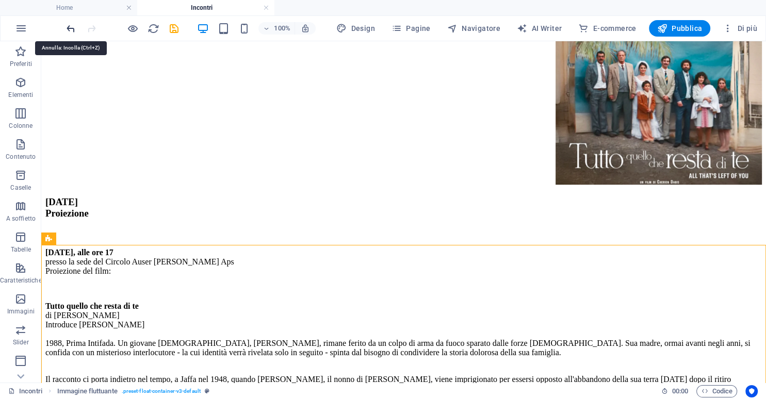
click at [69, 24] on icon "undo" at bounding box center [71, 29] width 12 height 12
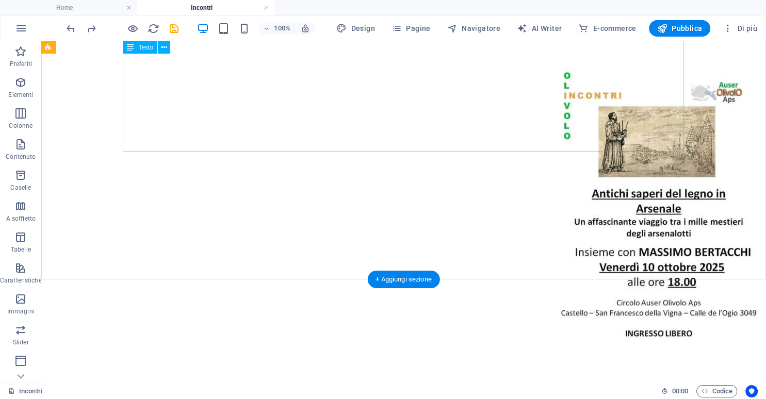
scroll to position [463, 0]
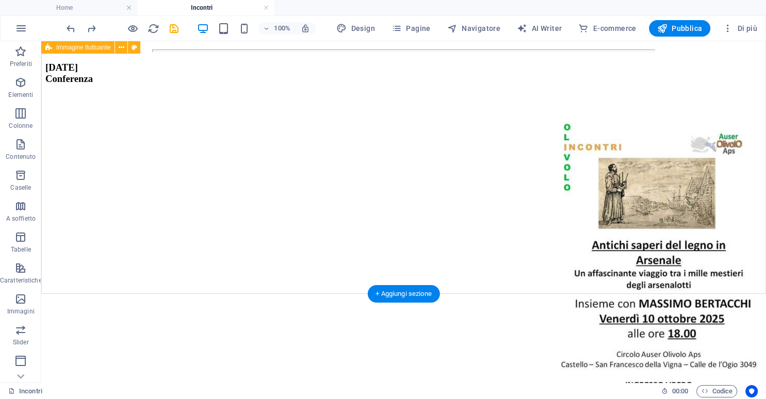
click at [232, 285] on div "[DATE] Conferenza Quanti mestieri gravitavano nell'Arsenale di [GEOGRAPHIC_DATA…" at bounding box center [403, 305] width 716 height 487
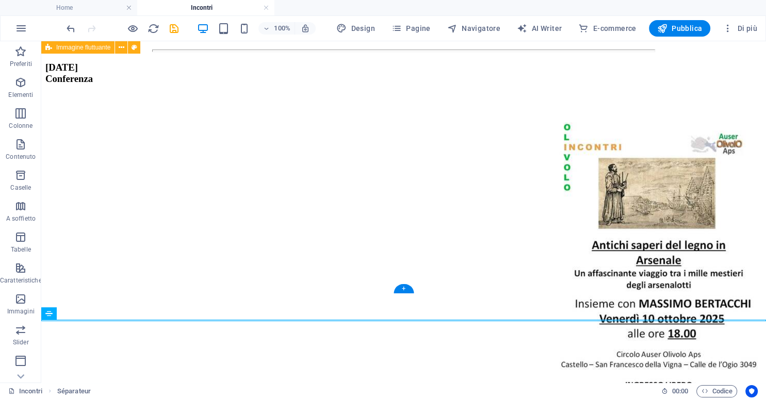
click at [261, 292] on div "[DATE] Conferenza Quanti mestieri gravitavano nell'Arsenale di [GEOGRAPHIC_DATA…" at bounding box center [403, 305] width 716 height 487
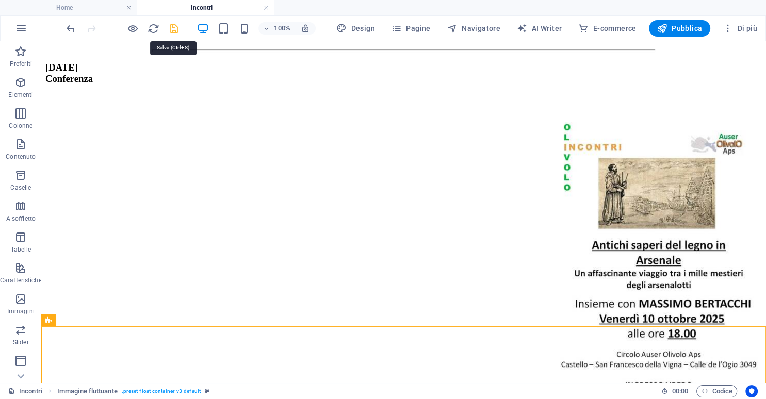
click at [170, 28] on icon "save" at bounding box center [174, 29] width 12 height 12
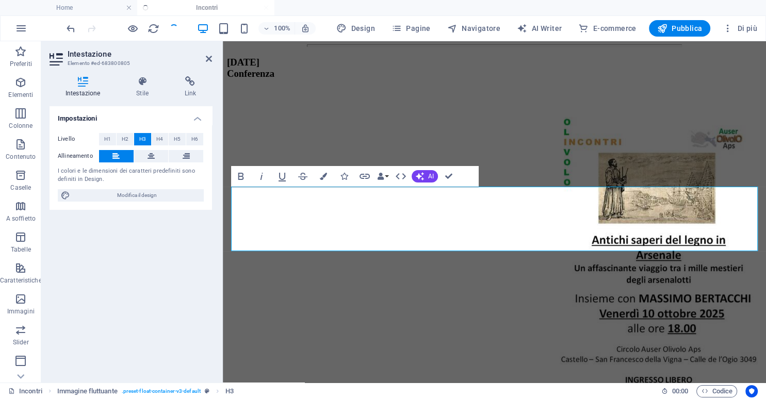
scroll to position [189, 0]
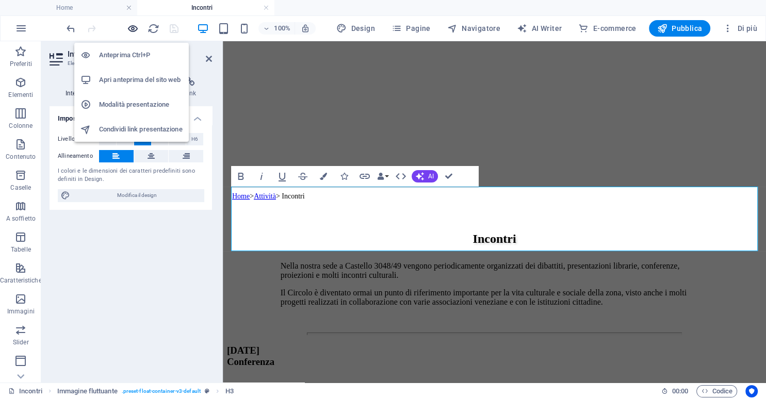
click at [136, 26] on icon "button" at bounding box center [133, 29] width 12 height 12
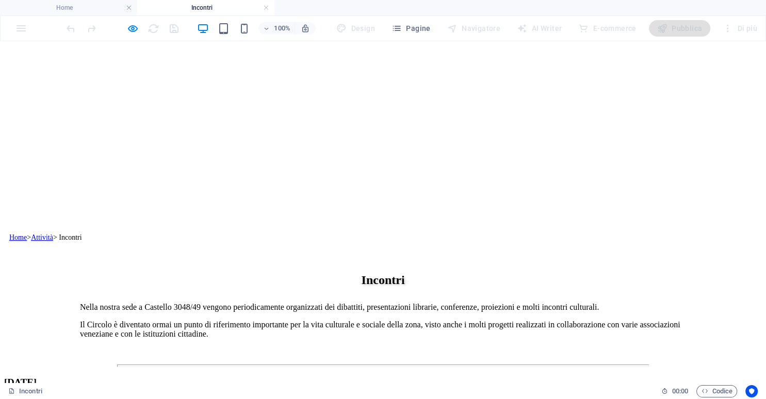
scroll to position [135, 0]
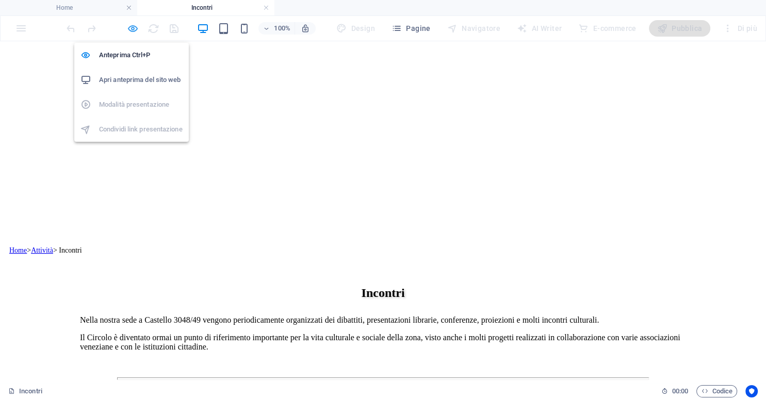
click at [130, 28] on icon "button" at bounding box center [133, 29] width 12 height 12
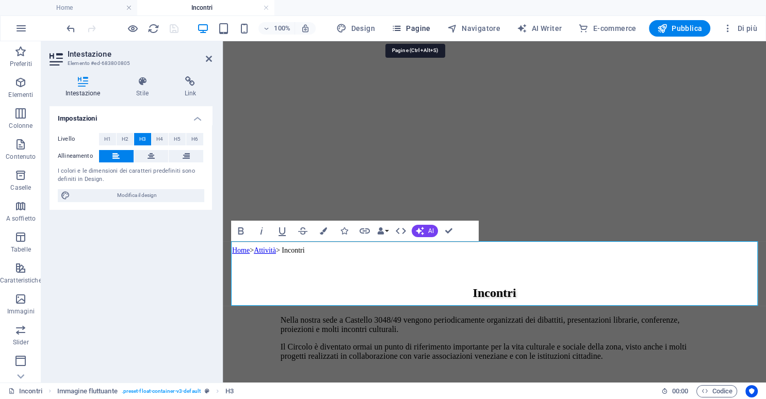
click at [421, 29] on span "Pagine" at bounding box center [410, 28] width 39 height 10
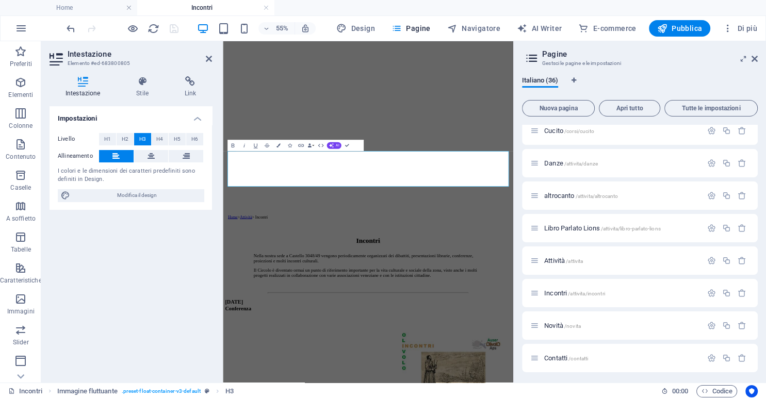
scroll to position [705, 0]
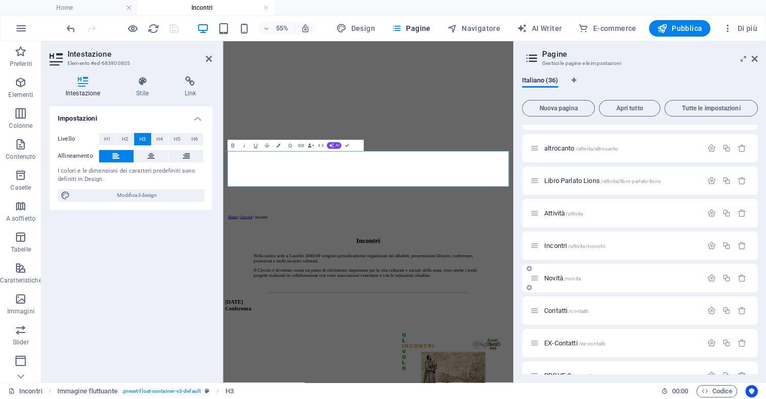
click at [556, 276] on span "Novità /novita" at bounding box center [562, 278] width 37 height 8
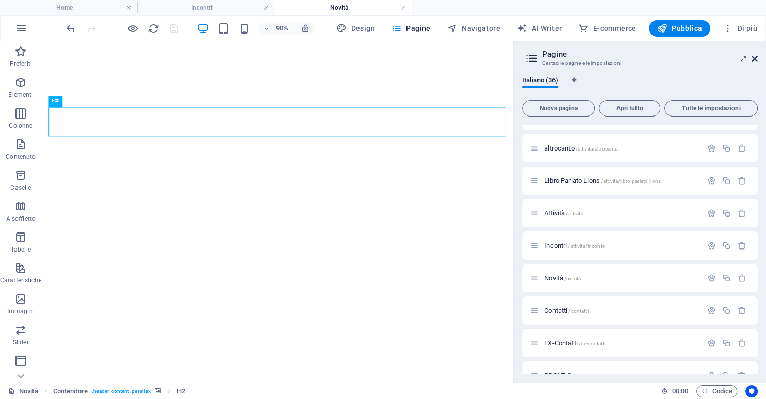
click at [755, 57] on icon at bounding box center [754, 59] width 6 height 8
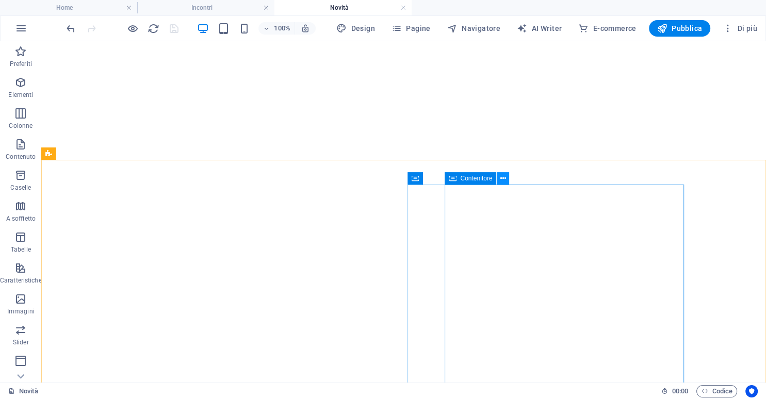
click at [500, 178] on button at bounding box center [503, 178] width 12 height 12
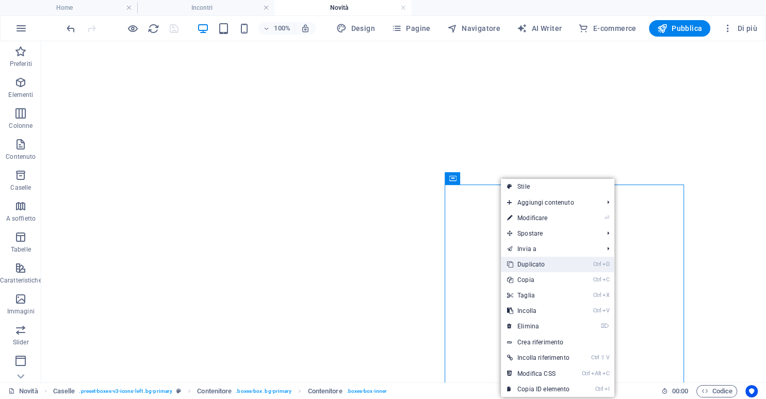
click at [531, 262] on link "Ctrl D Duplicato" at bounding box center [538, 264] width 75 height 15
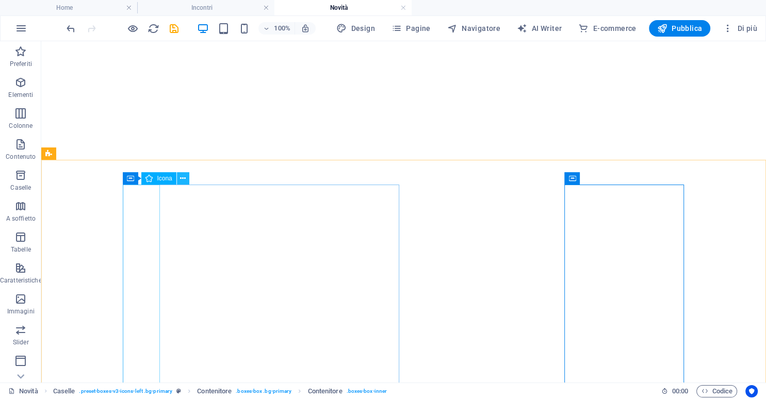
click at [182, 180] on icon at bounding box center [183, 178] width 6 height 11
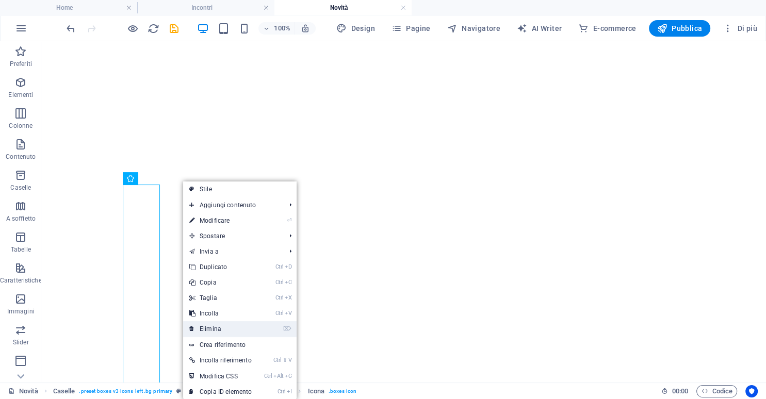
click at [208, 328] on link "⌦ Elimina" at bounding box center [220, 328] width 75 height 15
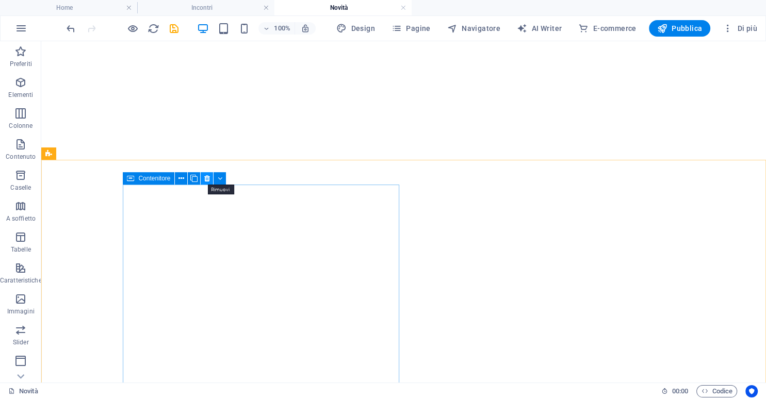
click at [207, 175] on icon at bounding box center [207, 178] width 6 height 11
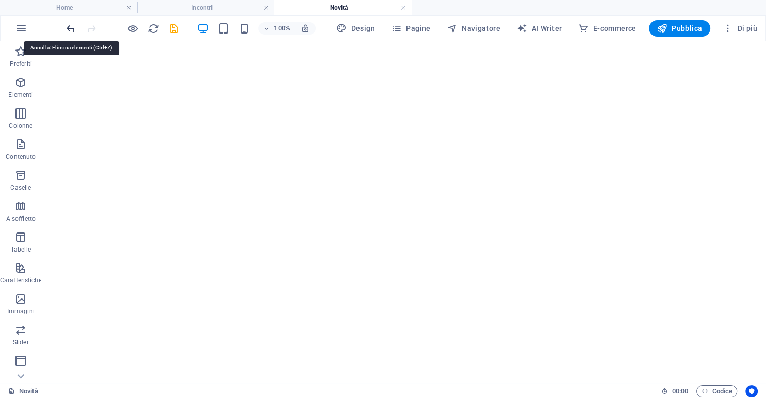
click at [69, 28] on icon "undo" at bounding box center [71, 29] width 12 height 12
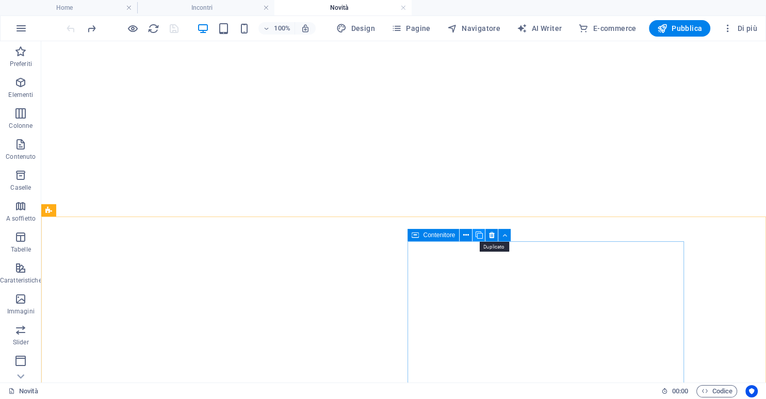
click at [481, 235] on icon at bounding box center [478, 235] width 7 height 11
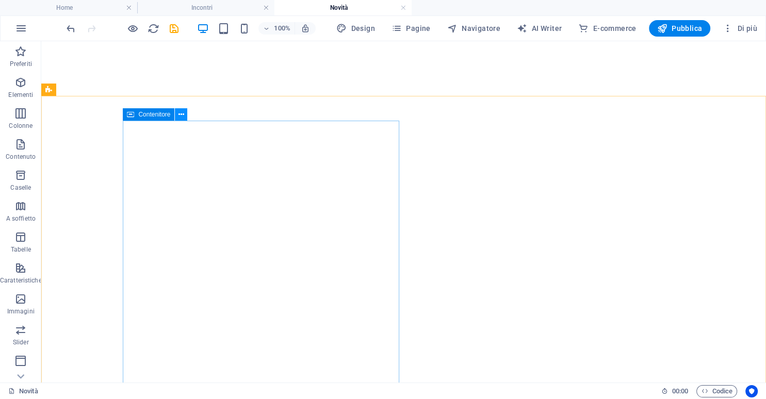
click at [179, 113] on icon at bounding box center [181, 114] width 6 height 11
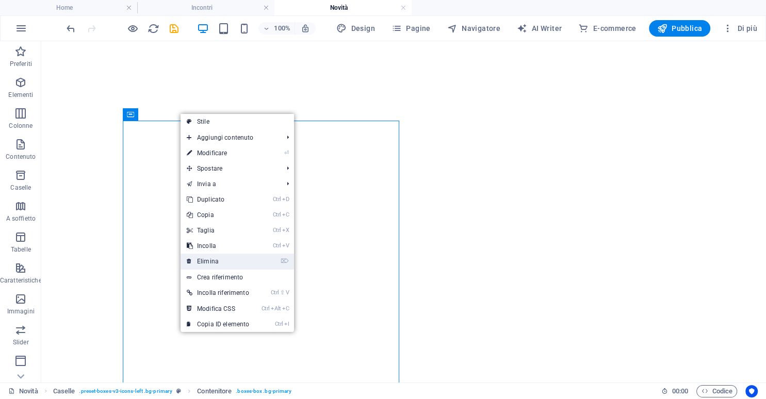
click at [210, 256] on link "⌦ Elimina" at bounding box center [217, 261] width 75 height 15
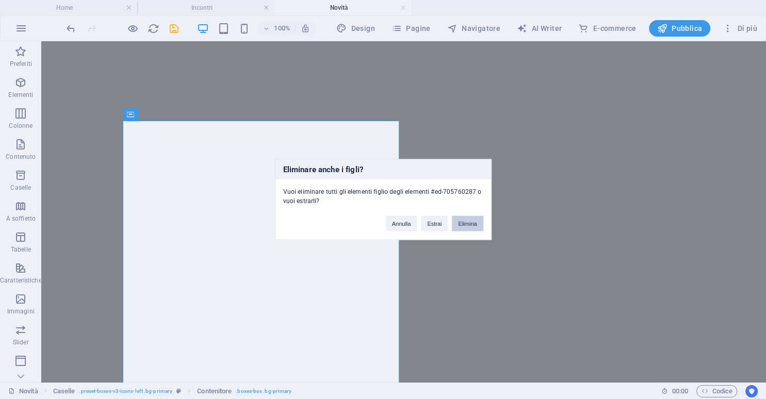
click at [466, 224] on button "Elimina" at bounding box center [467, 223] width 31 height 15
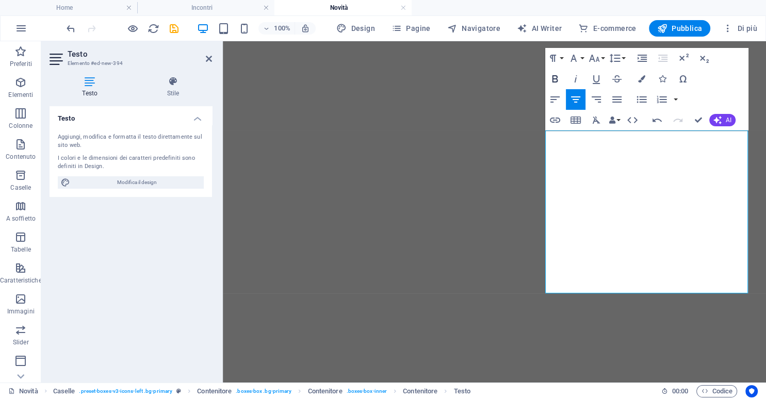
click at [554, 79] on icon "button" at bounding box center [555, 78] width 6 height 7
drag, startPoint x: 155, startPoint y: 226, endPoint x: 167, endPoint y: 228, distance: 12.5
click at [155, 226] on div "Testo Aggiungi, modifica e formatta il testo direttamente sul sito web. I color…" at bounding box center [130, 240] width 162 height 268
click at [555, 78] on icon "button" at bounding box center [555, 78] width 6 height 7
click at [552, 118] on icon "button" at bounding box center [555, 120] width 10 height 5
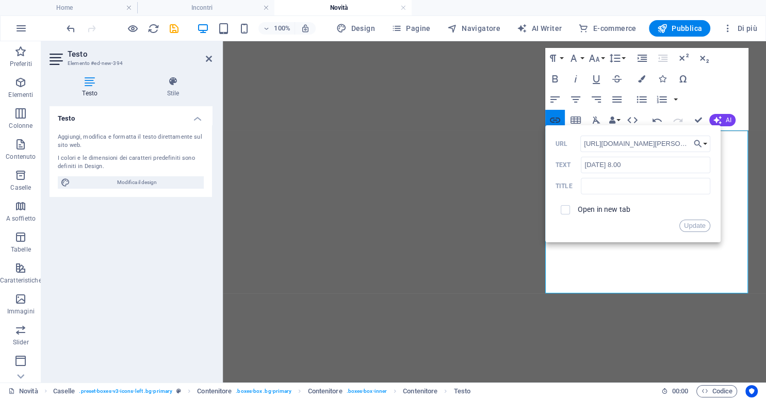
scroll to position [0, 28]
drag, startPoint x: 690, startPoint y: 143, endPoint x: 669, endPoint y: 143, distance: 20.6
click at [669, 143] on input "[URL][DOMAIN_NAME][PERSON_NAME]" at bounding box center [645, 144] width 130 height 16
type input "[URL][DOMAIN_NAME][PERSON_NAME]"
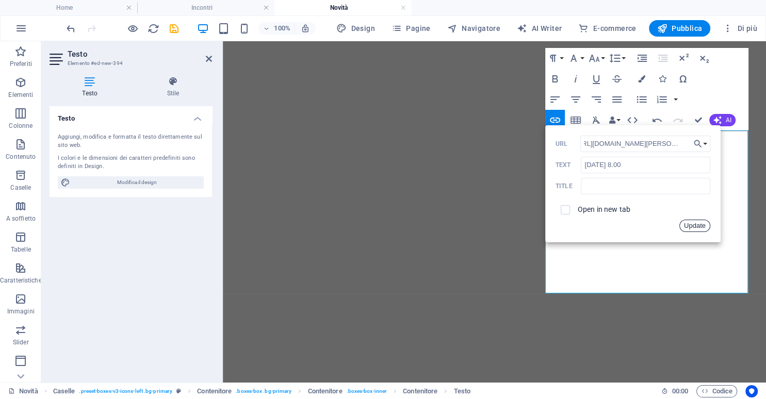
click at [695, 224] on button "Update" at bounding box center [694, 226] width 31 height 12
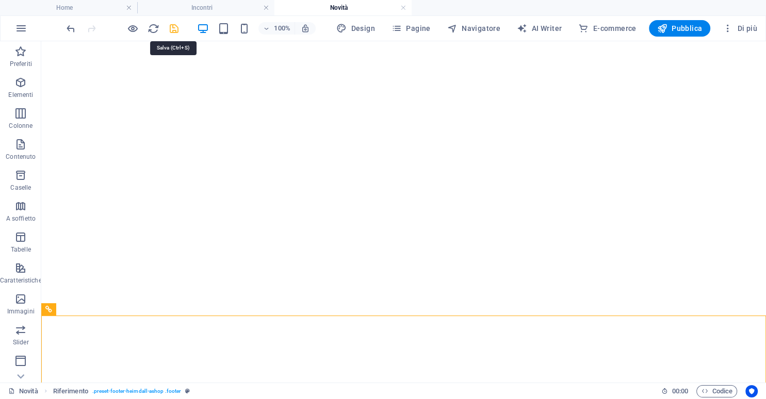
click at [170, 28] on icon "save" at bounding box center [174, 29] width 12 height 12
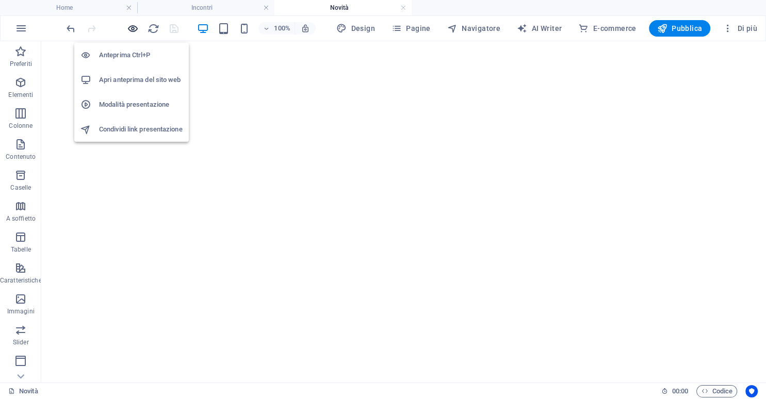
click at [133, 26] on icon "button" at bounding box center [133, 29] width 12 height 12
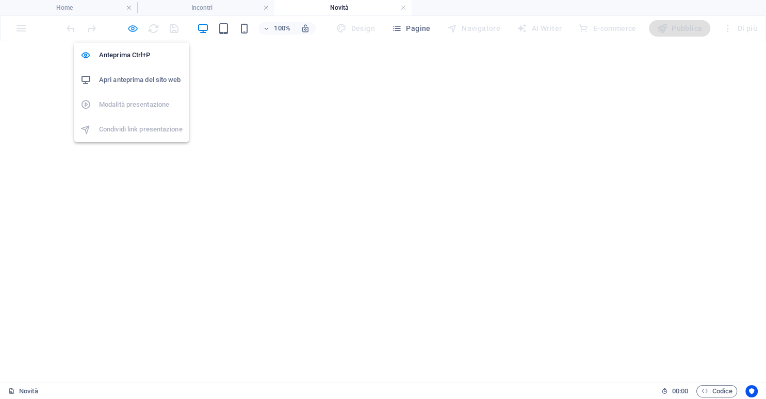
click at [137, 26] on icon "button" at bounding box center [133, 29] width 12 height 12
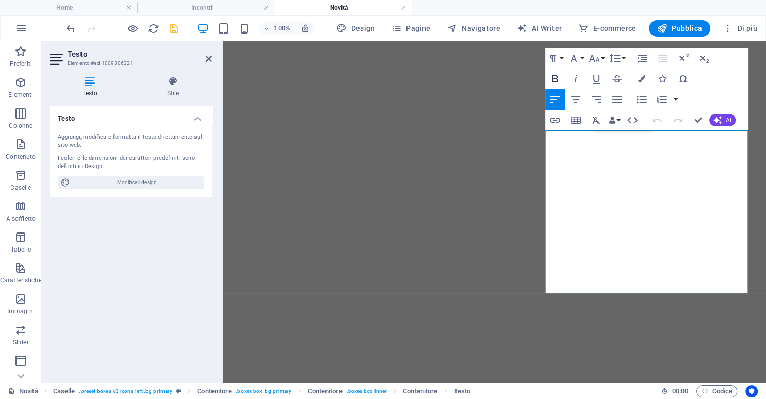
click at [553, 77] on icon "button" at bounding box center [555, 79] width 12 height 12
click at [174, 28] on icon "save" at bounding box center [174, 29] width 12 height 12
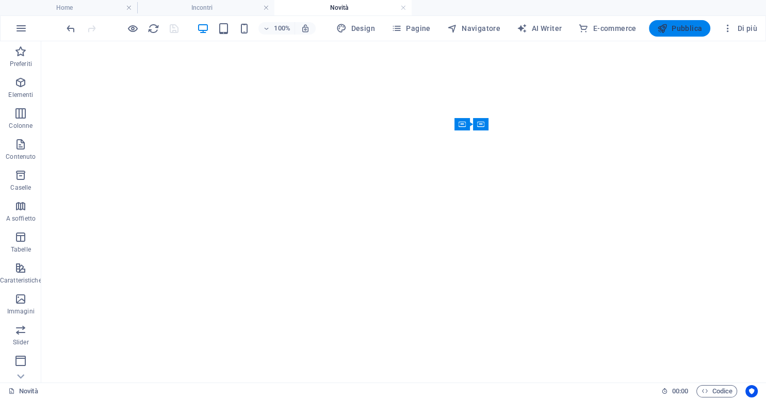
click at [691, 32] on span "Pubblica" at bounding box center [679, 28] width 45 height 10
